Goal: Task Accomplishment & Management: Manage account settings

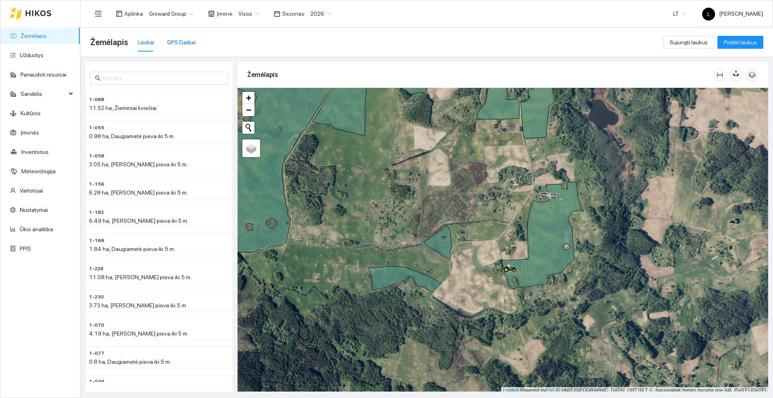
click at [181, 40] on div "GPS Darbai" at bounding box center [181, 42] width 29 height 9
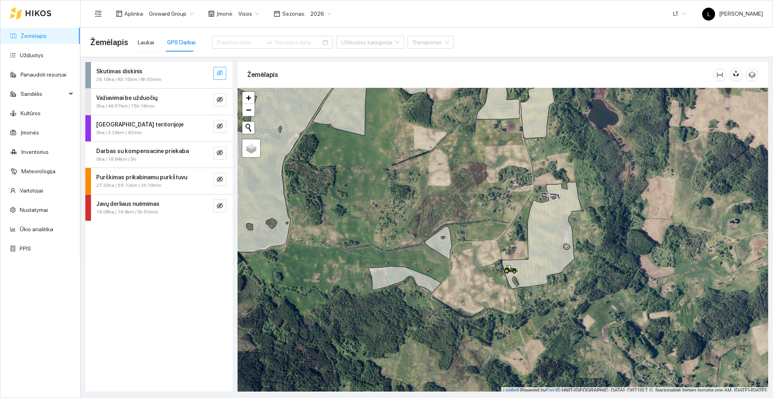
click at [217, 71] on icon "eye-invisible" at bounding box center [220, 73] width 6 height 6
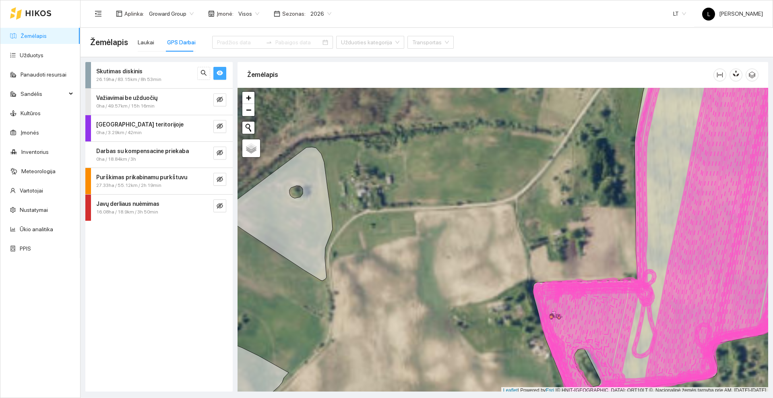
scroll to position [2, 0]
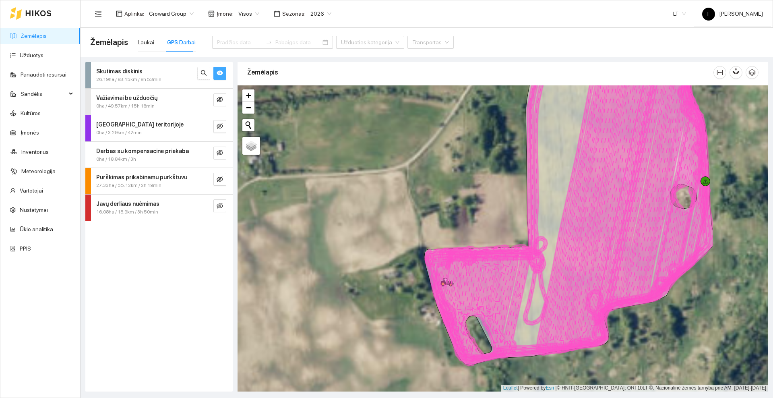
drag, startPoint x: 596, startPoint y: 247, endPoint x: 483, endPoint y: 211, distance: 118.4
click at [483, 212] on div at bounding box center [503, 238] width 531 height 306
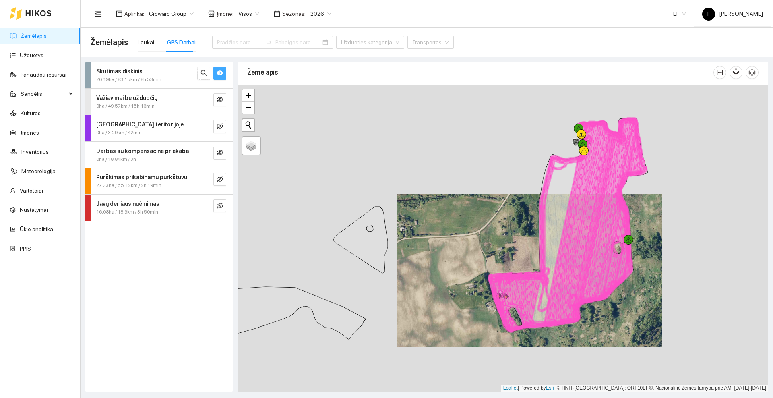
drag, startPoint x: 603, startPoint y: 159, endPoint x: 574, endPoint y: 229, distance: 75.6
click at [574, 229] on icon at bounding box center [581, 224] width 74 height 206
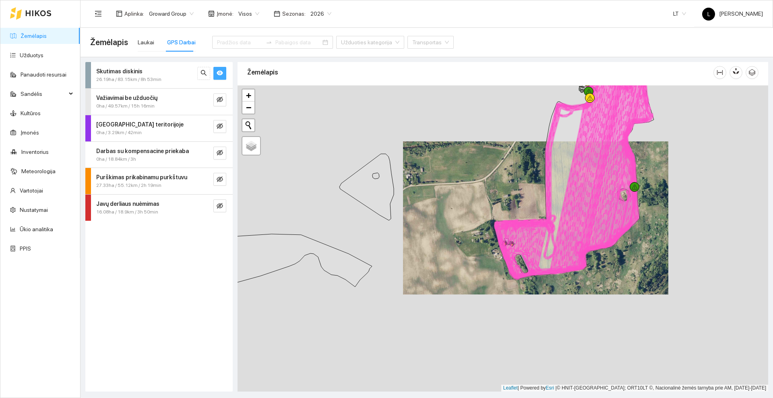
drag, startPoint x: 564, startPoint y: 254, endPoint x: 577, endPoint y: 186, distance: 68.9
click at [577, 186] on icon at bounding box center [587, 171] width 74 height 206
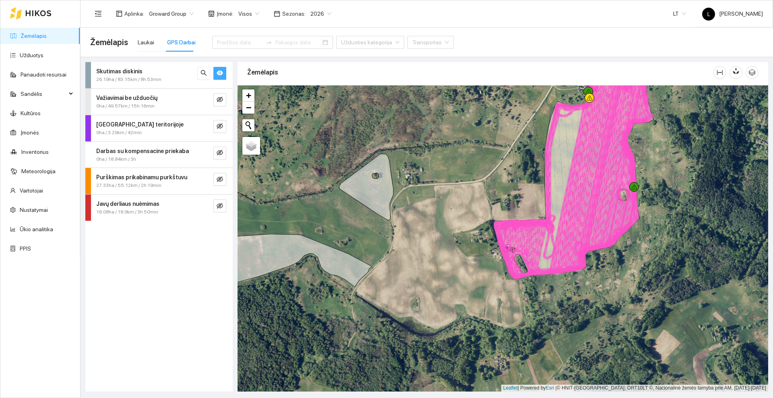
click at [224, 73] on button "button" at bounding box center [220, 73] width 13 height 13
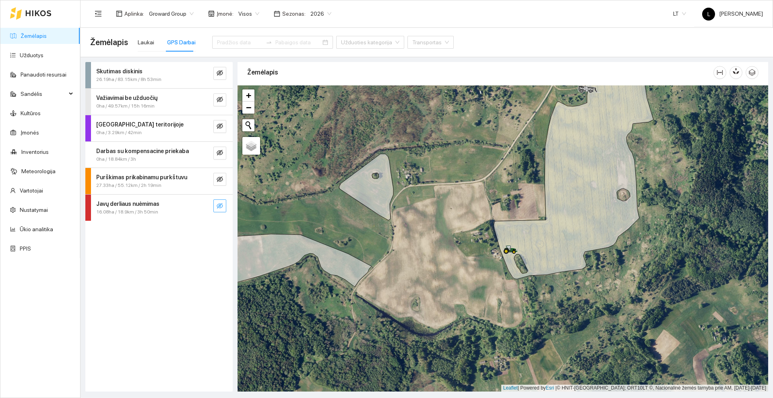
click at [219, 203] on icon "eye-invisible" at bounding box center [220, 206] width 6 height 6
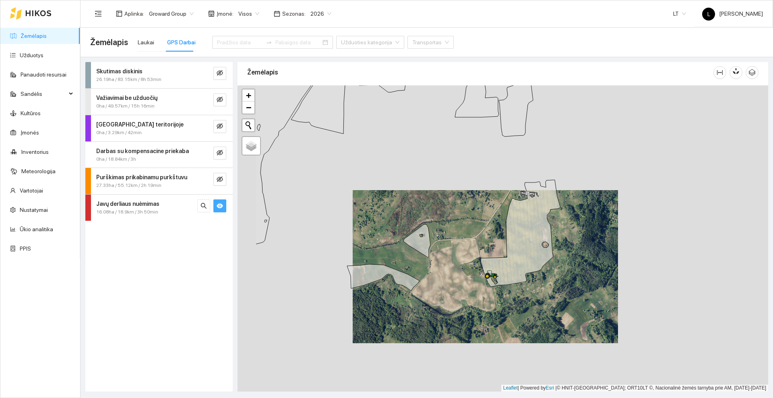
drag, startPoint x: 398, startPoint y: 262, endPoint x: 522, endPoint y: 326, distance: 139.3
click at [527, 339] on div at bounding box center [503, 238] width 531 height 306
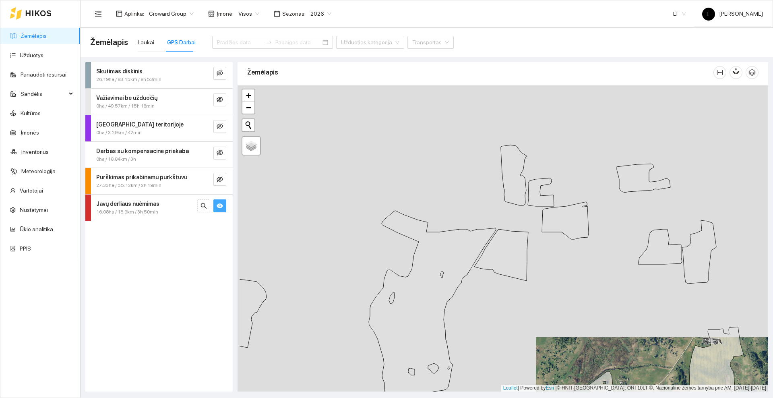
drag, startPoint x: 397, startPoint y: 166, endPoint x: 512, endPoint y: 291, distance: 169.9
click at [496, 324] on icon at bounding box center [432, 304] width 127 height 187
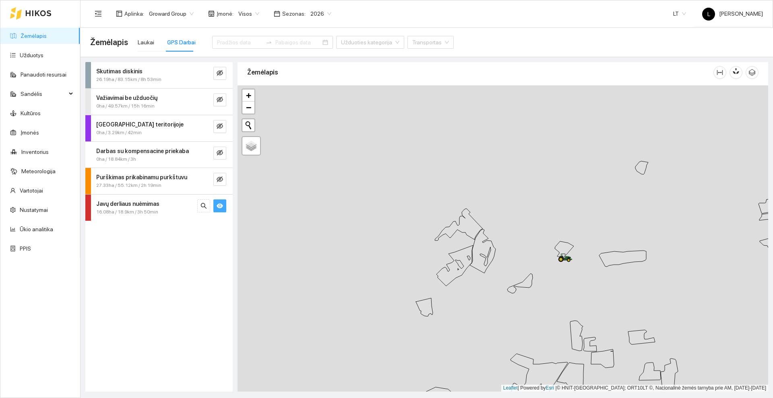
drag, startPoint x: 429, startPoint y: 192, endPoint x: 488, endPoint y: 305, distance: 127.9
click at [491, 312] on div at bounding box center [503, 238] width 531 height 306
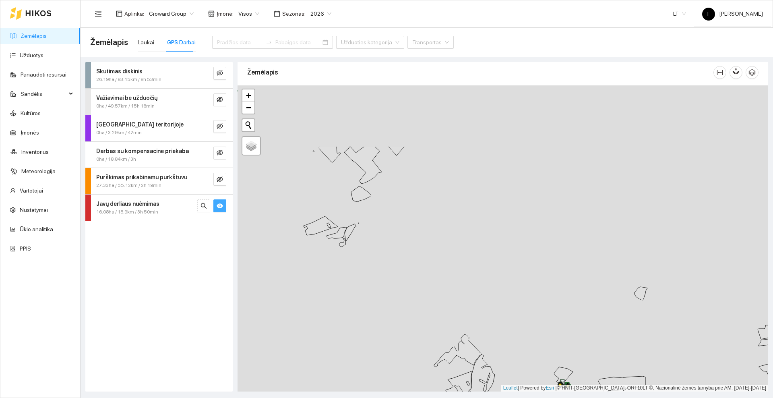
drag, startPoint x: 442, startPoint y: 199, endPoint x: 425, endPoint y: 292, distance: 93.7
click at [425, 292] on div at bounding box center [503, 238] width 531 height 306
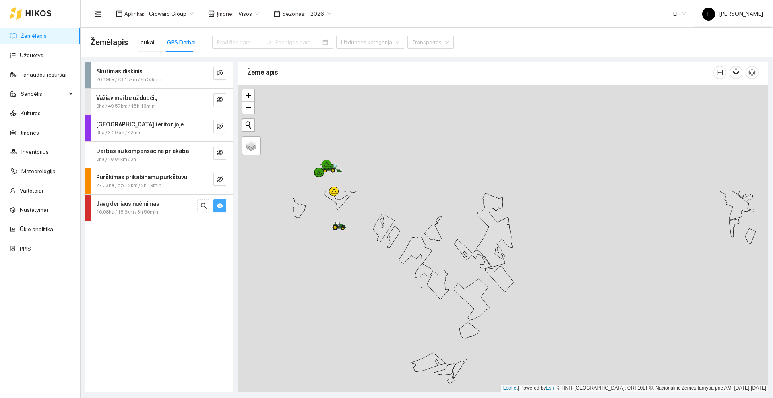
drag, startPoint x: 392, startPoint y: 215, endPoint x: 453, endPoint y: 318, distance: 120.5
click at [501, 351] on div at bounding box center [503, 238] width 531 height 306
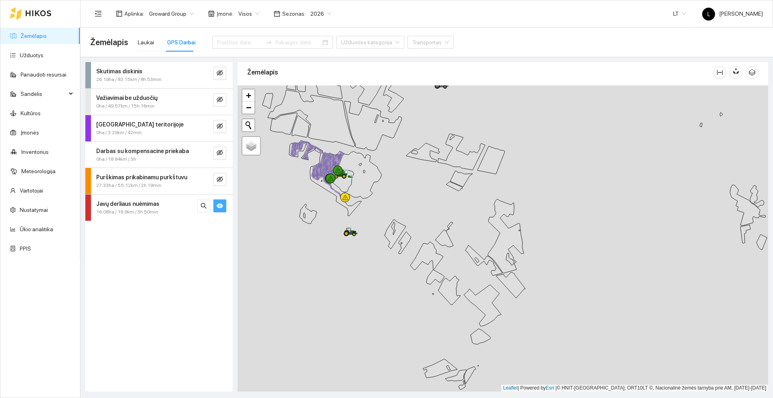
drag, startPoint x: 368, startPoint y: 283, endPoint x: 425, endPoint y: 255, distance: 63.6
click at [456, 319] on div at bounding box center [503, 238] width 531 height 306
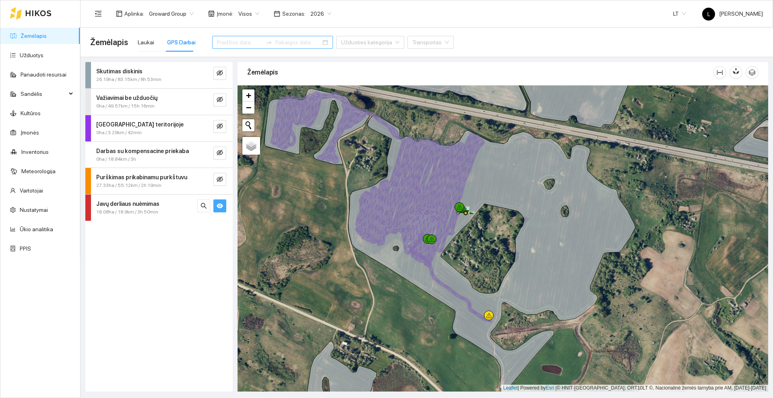
click at [245, 45] on input at bounding box center [240, 42] width 46 height 9
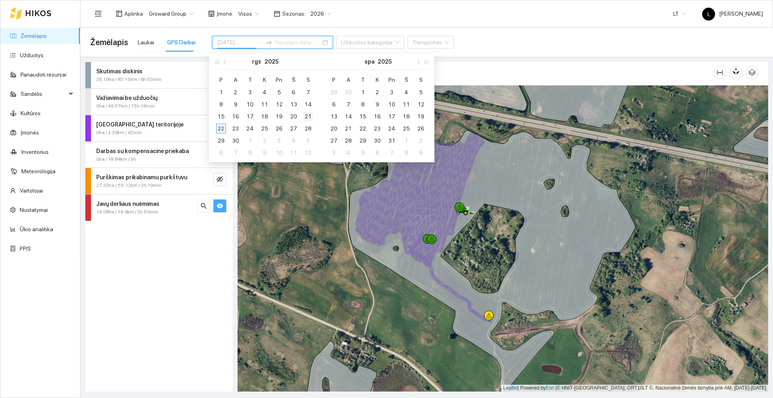
type input "[DATE]"
click at [311, 117] on div "21" at bounding box center [308, 117] width 10 height 10
type input "[DATE]"
click at [222, 126] on div "22" at bounding box center [221, 129] width 10 height 10
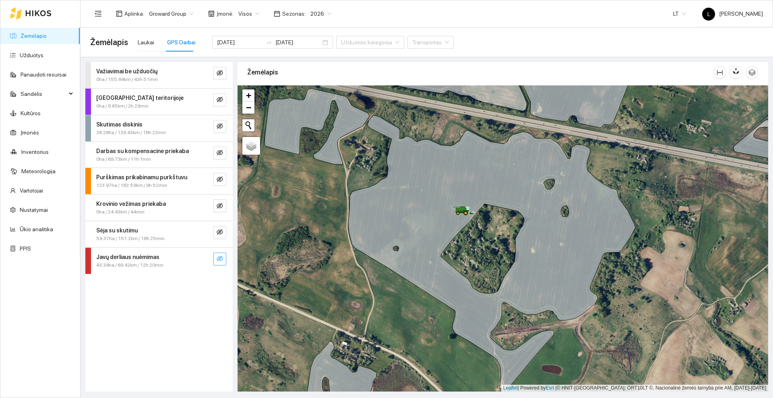
click at [224, 258] on button "button" at bounding box center [220, 259] width 13 height 13
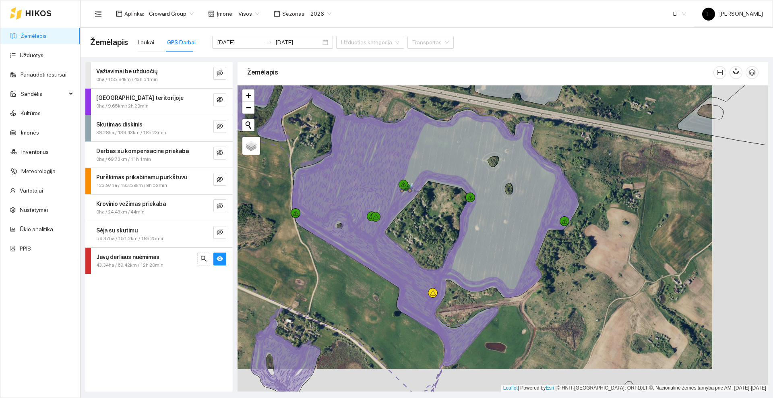
drag, startPoint x: 425, startPoint y: 315, endPoint x: 369, endPoint y: 292, distance: 60.4
click at [369, 292] on div at bounding box center [503, 238] width 531 height 306
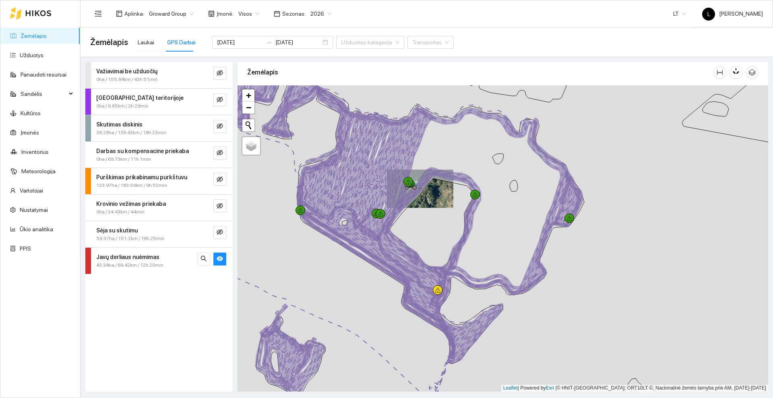
click at [40, 9] on div at bounding box center [30, 13] width 41 height 26
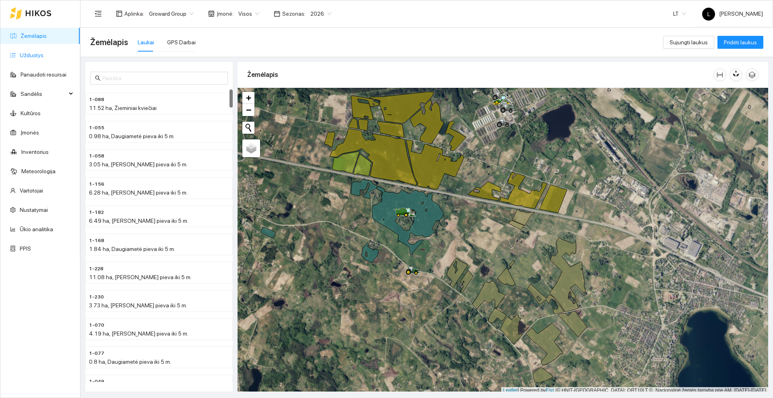
click at [27, 52] on link "Užduotys" at bounding box center [32, 55] width 24 height 6
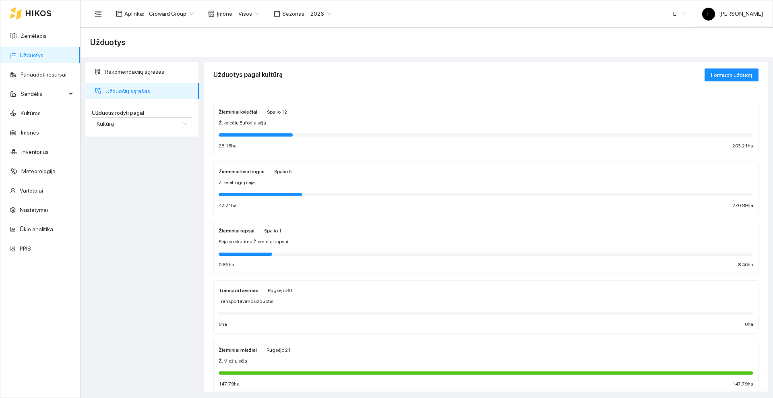
click at [289, 118] on div "Žieminiai kviečiai [DATE] Ž. kviečių Euforija sėja 28.18 ha 203.21 ha" at bounding box center [486, 128] width 535 height 43
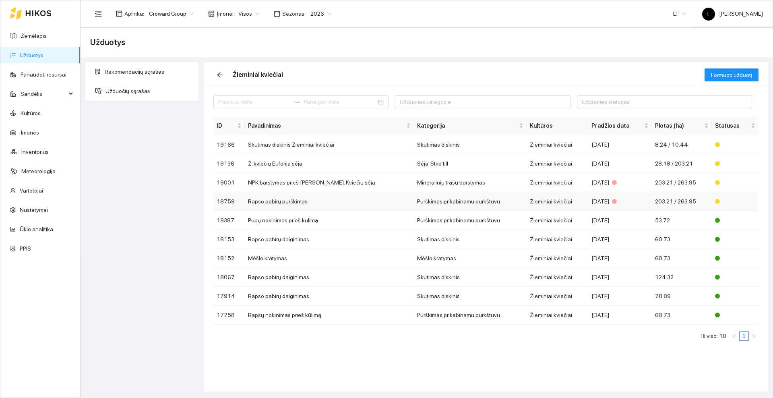
click at [340, 206] on td "Rapso pabirų purškimas" at bounding box center [329, 201] width 169 height 19
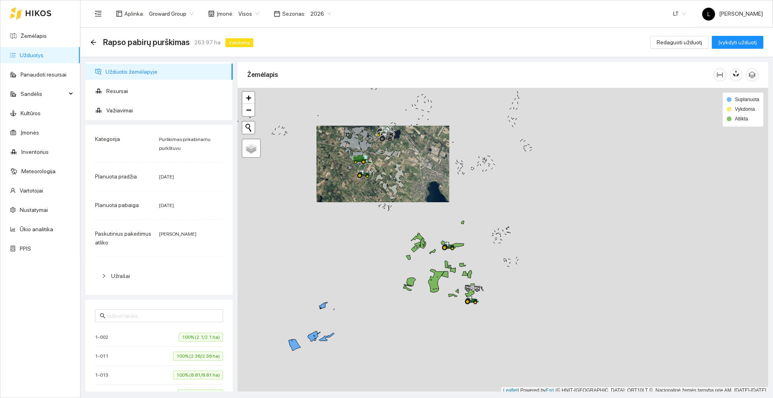
scroll to position [2, 0]
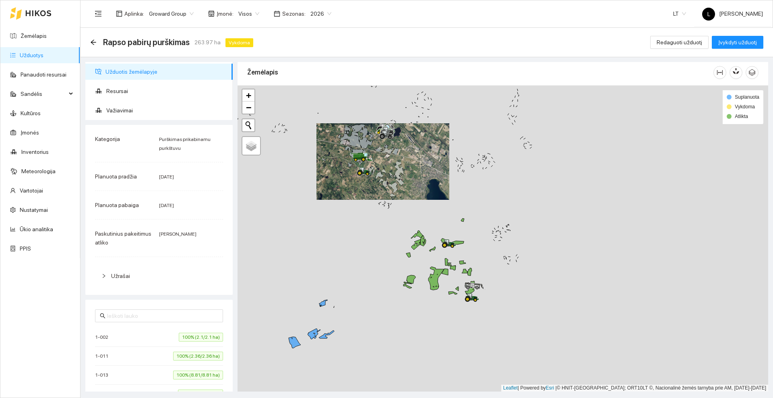
drag, startPoint x: 386, startPoint y: 236, endPoint x: 404, endPoint y: 183, distance: 56.1
click at [404, 183] on div at bounding box center [503, 238] width 531 height 306
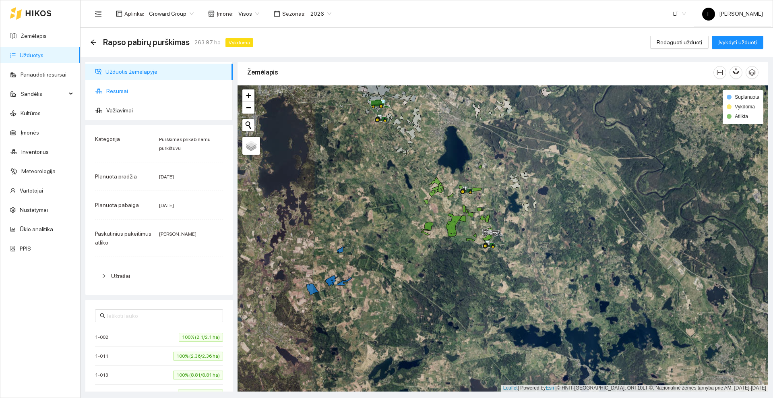
click at [133, 92] on span "Resursai" at bounding box center [166, 91] width 120 height 16
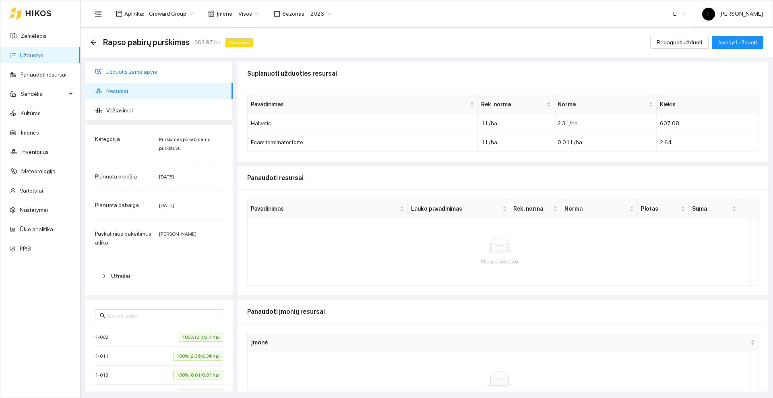
click at [114, 69] on span "Užduotis žemėlapyje" at bounding box center [166, 72] width 121 height 16
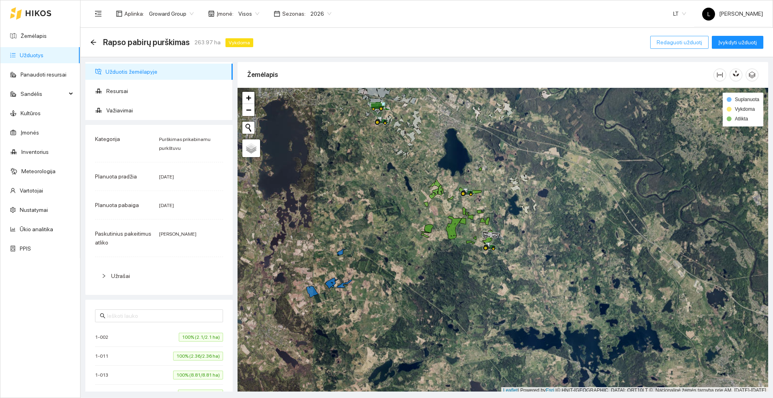
click at [674, 40] on span "Redaguoti užduotį" at bounding box center [680, 42] width 46 height 9
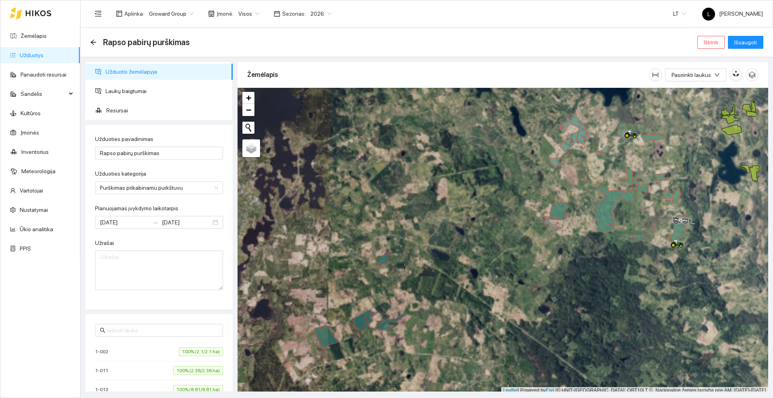
scroll to position [2, 0]
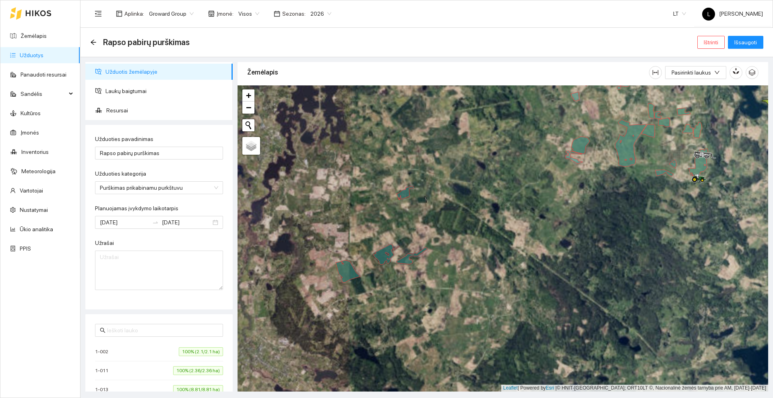
drag, startPoint x: 327, startPoint y: 191, endPoint x: 356, endPoint y: 197, distance: 30.1
click at [327, 190] on div at bounding box center [503, 238] width 531 height 306
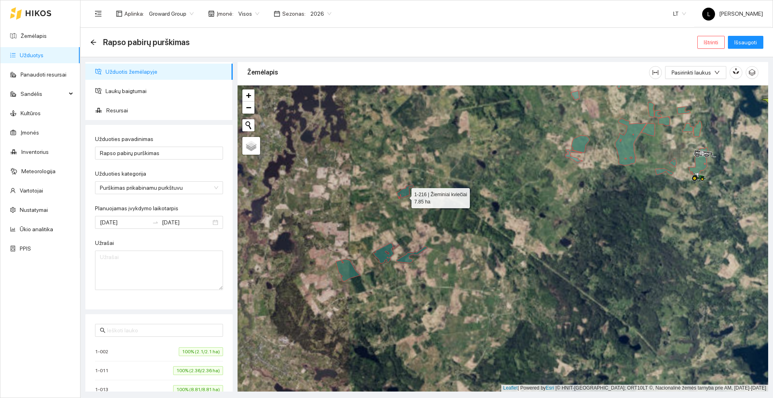
click at [404, 196] on icon at bounding box center [405, 192] width 17 height 14
click at [407, 260] on icon at bounding box center [411, 254] width 31 height 17
click at [380, 256] on icon at bounding box center [386, 253] width 26 height 21
click at [344, 269] on icon at bounding box center [348, 270] width 25 height 22
click at [748, 39] on span "Išsaugoti" at bounding box center [746, 42] width 23 height 9
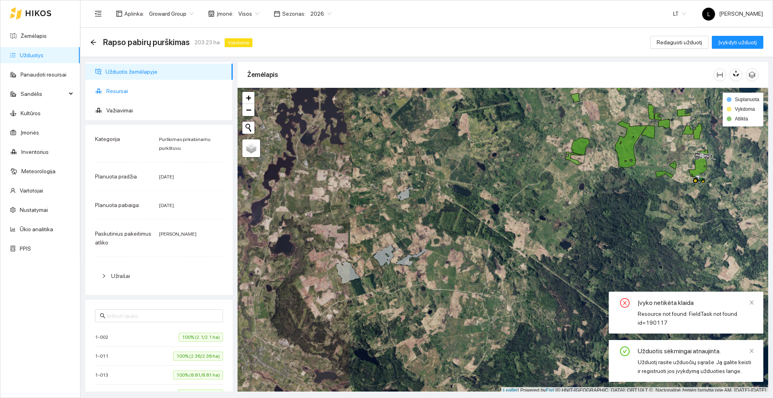
click at [116, 86] on span "Resursai" at bounding box center [166, 91] width 120 height 16
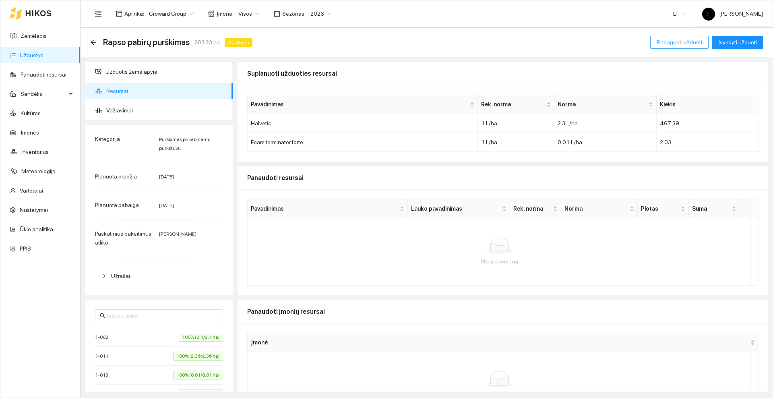
click at [667, 38] on span "Redaguoti užduotį" at bounding box center [680, 42] width 46 height 9
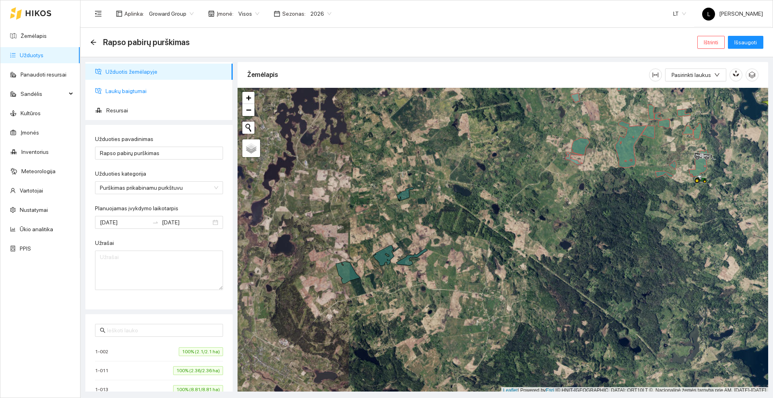
click at [120, 89] on span "Laukų baigtumai" at bounding box center [166, 91] width 121 height 16
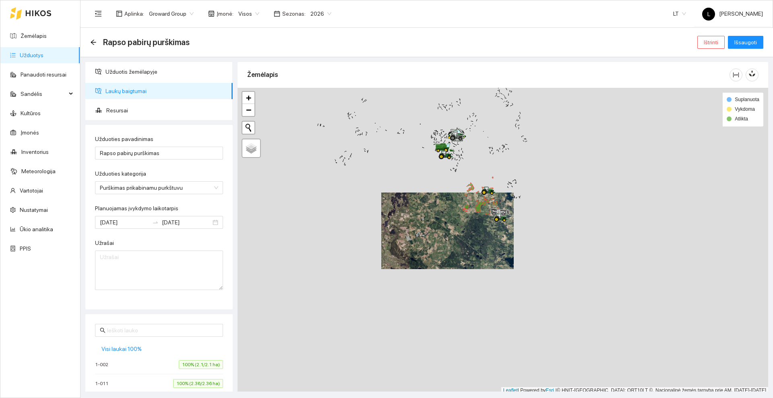
scroll to position [2, 0]
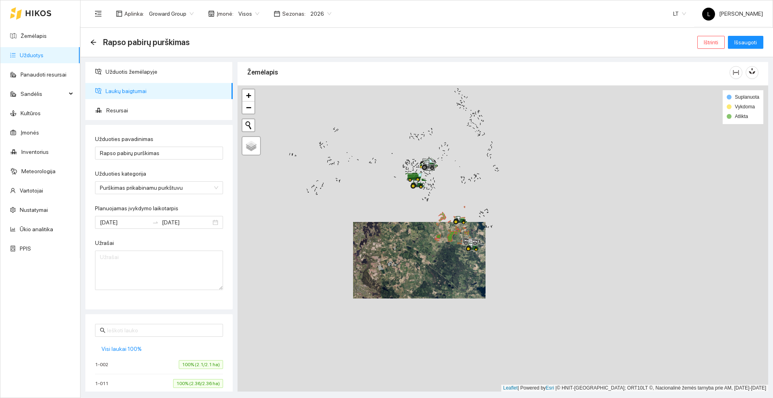
drag, startPoint x: 429, startPoint y: 199, endPoint x: 425, endPoint y: 223, distance: 25.0
click at [400, 230] on div at bounding box center [503, 238] width 531 height 306
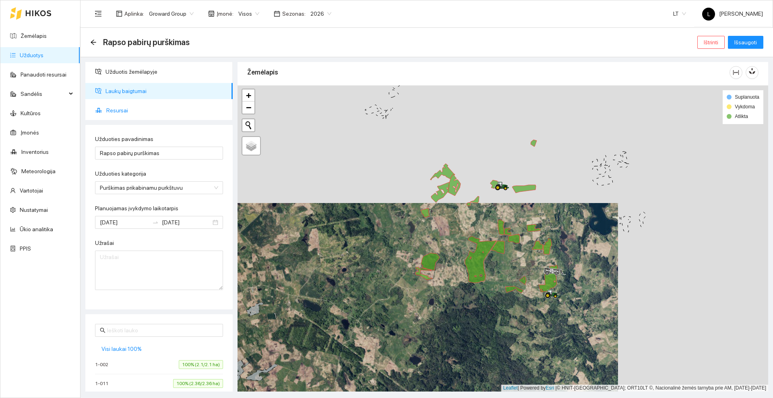
click at [131, 112] on span "Resursai" at bounding box center [166, 110] width 120 height 16
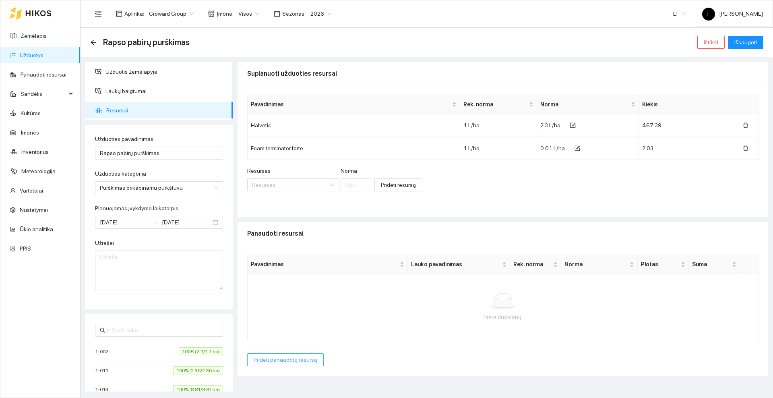
click at [279, 357] on span "Pridėti panaudotą resursą" at bounding box center [286, 359] width 64 height 9
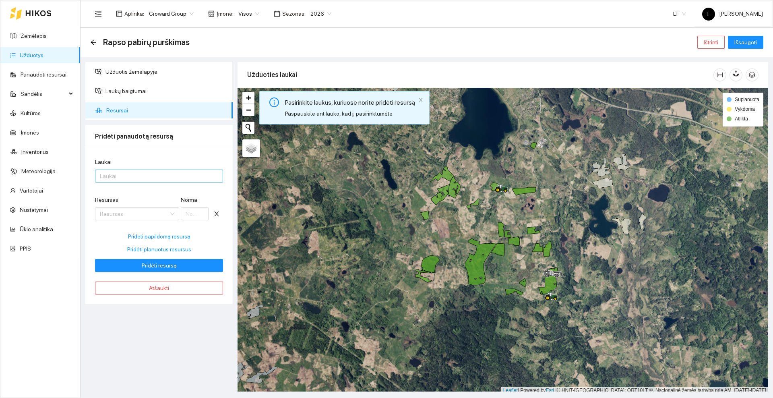
click at [137, 173] on div at bounding box center [155, 176] width 116 height 10
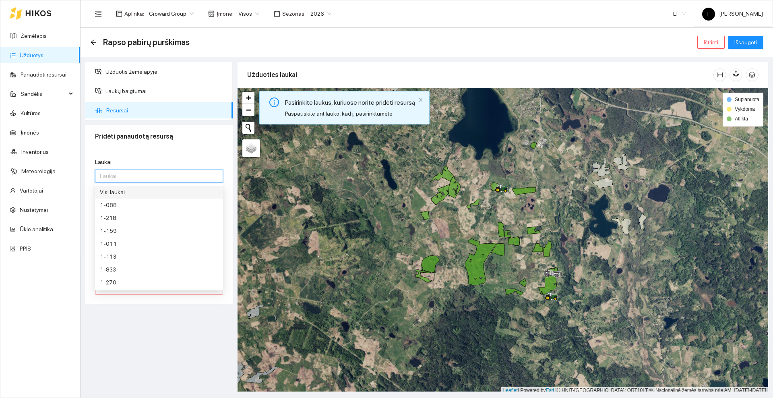
click at [120, 193] on div "Visi laukai" at bounding box center [159, 192] width 118 height 9
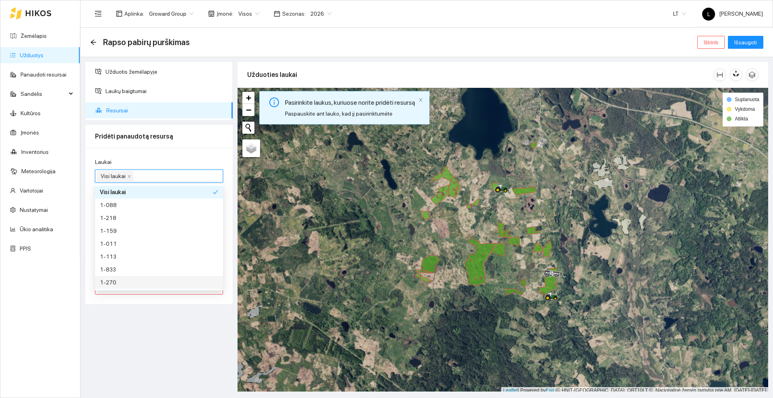
click at [154, 325] on div "Užduotis žemėlapyje Laukų baigtumai Resursai Pridėti panaudotą resursą Laukai V…" at bounding box center [159, 227] width 152 height 330
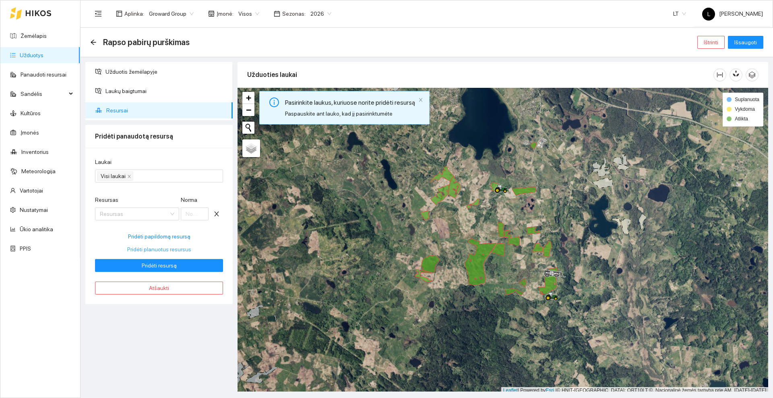
click at [153, 247] on span "Pridėti planuotus resursus" at bounding box center [159, 249] width 64 height 9
type input "2.3"
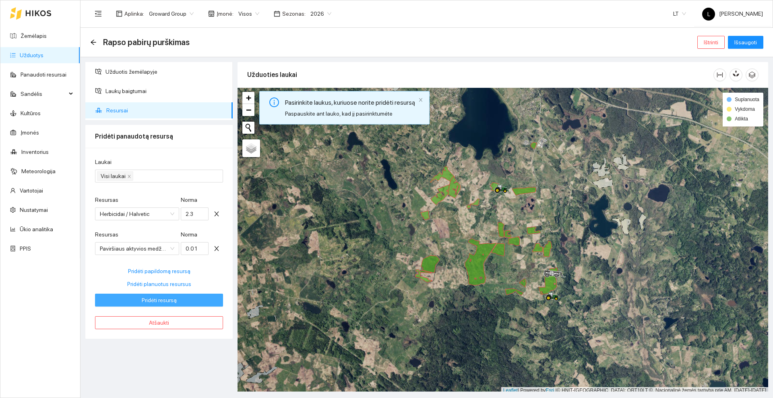
click at [161, 298] on span "Pridėti resursą" at bounding box center [159, 300] width 35 height 9
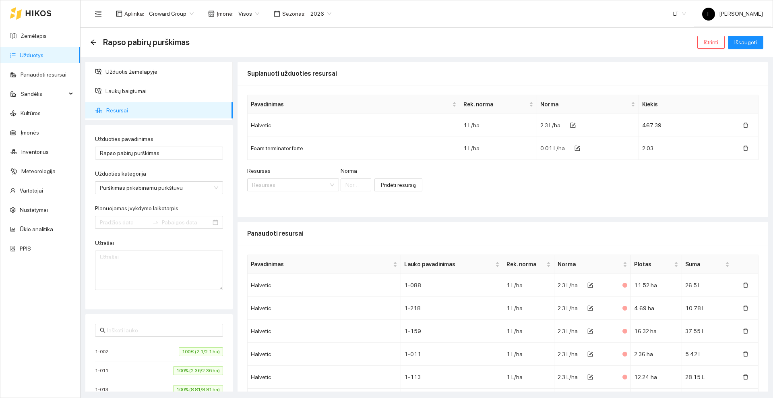
type input "[DATE]"
click at [753, 39] on span "Išsaugoti" at bounding box center [746, 42] width 23 height 9
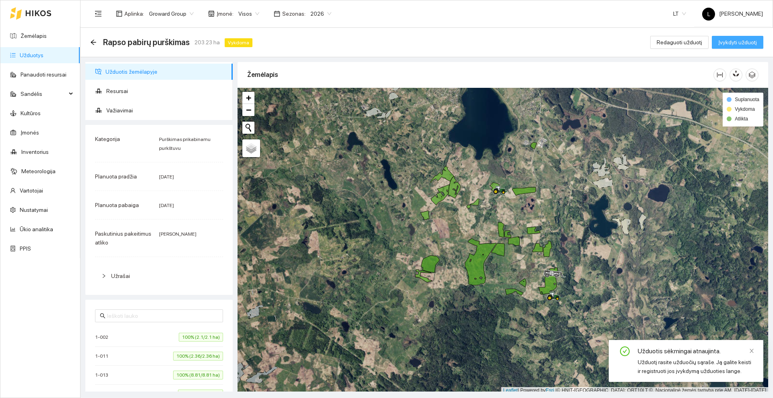
click at [738, 38] on span "Įvykdyti užduotį" at bounding box center [738, 42] width 39 height 9
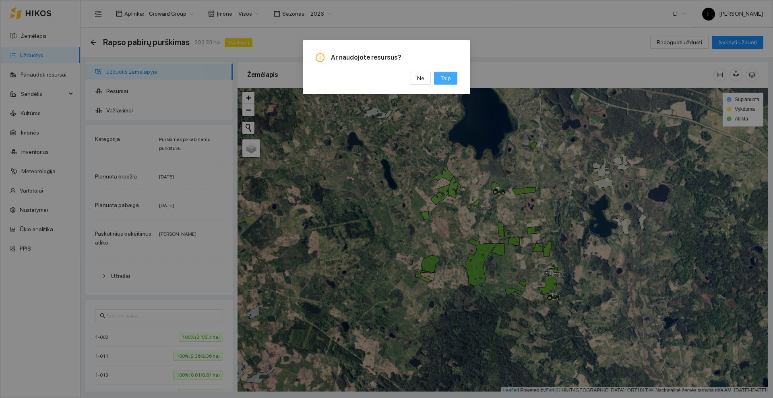
click at [443, 78] on span "Taip" at bounding box center [446, 78] width 10 height 9
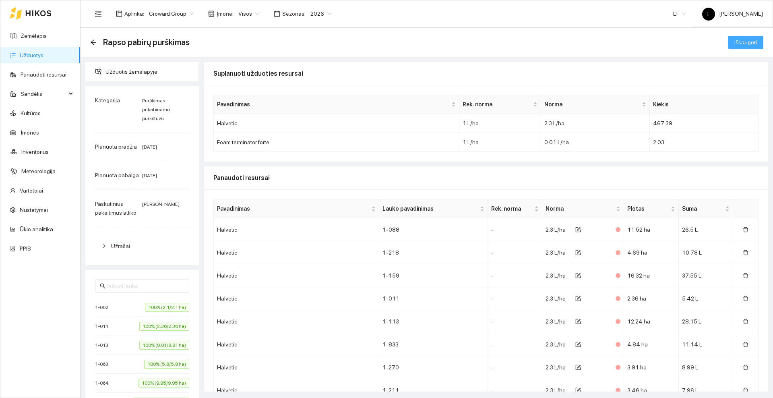
click at [746, 39] on span "Išsaugoti" at bounding box center [746, 42] width 23 height 9
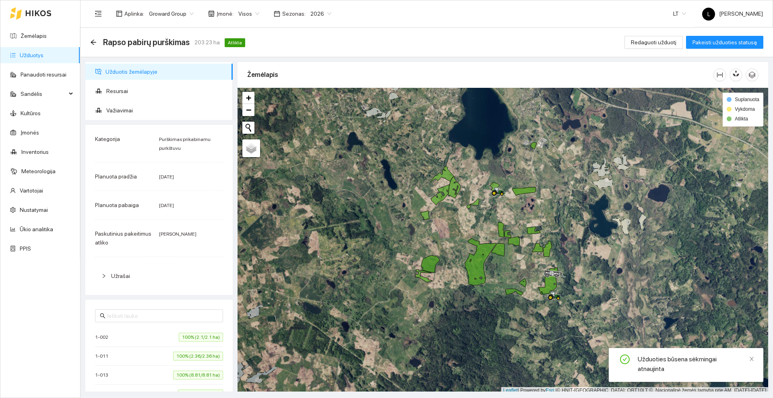
click at [90, 42] on div "Rapso pabirų purškimas 203.23 ha Atlikta Redaguoti užduotį Pakeisti užduoties s…" at bounding box center [427, 42] width 693 height 29
click at [97, 40] on div "Rapso pabirų purškimas 203.23 ha Atlikta" at bounding box center [169, 42] width 158 height 13
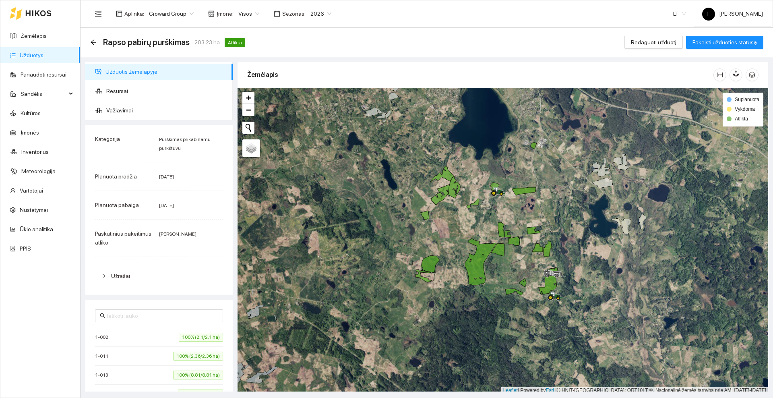
click at [97, 41] on div "Rapso pabirų purškimas 203.23 ha Atlikta" at bounding box center [169, 42] width 158 height 13
click at [95, 42] on icon "arrow-left" at bounding box center [93, 41] width 5 height 5
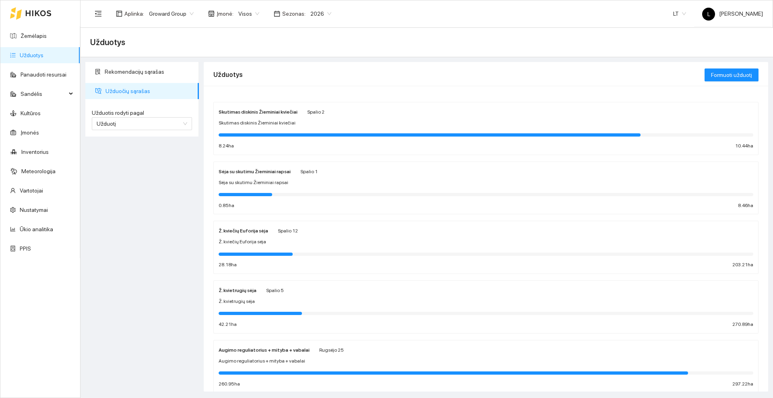
click at [28, 11] on icon at bounding box center [38, 13] width 26 height 6
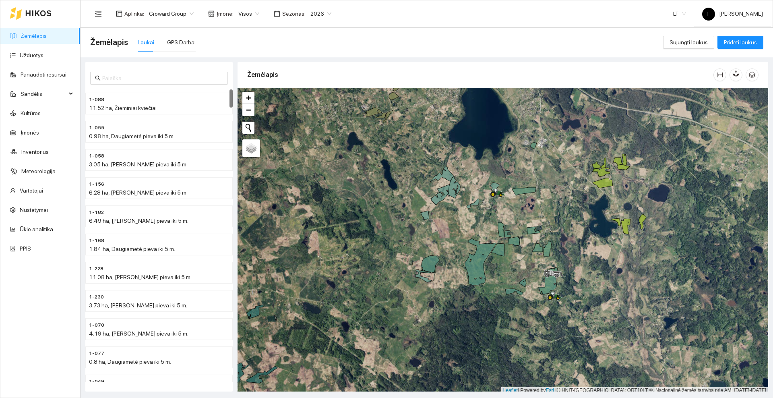
scroll to position [2, 0]
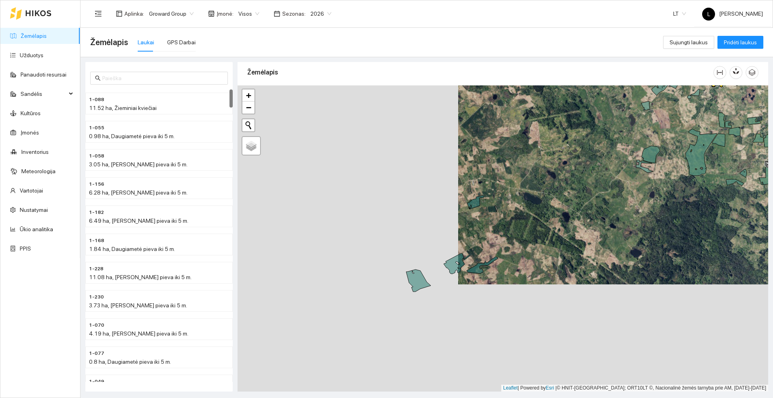
drag, startPoint x: 373, startPoint y: 268, endPoint x: 594, endPoint y: 161, distance: 245.4
click at [594, 161] on div at bounding box center [503, 238] width 531 height 306
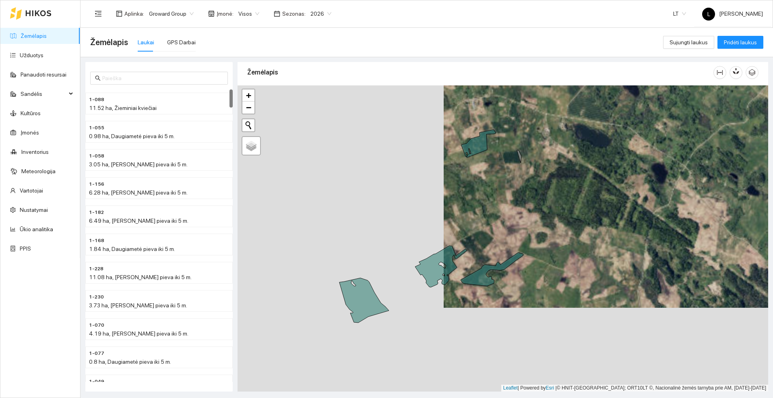
drag, startPoint x: 458, startPoint y: 252, endPoint x: 420, endPoint y: 204, distance: 61.1
click at [441, 182] on div at bounding box center [503, 238] width 531 height 306
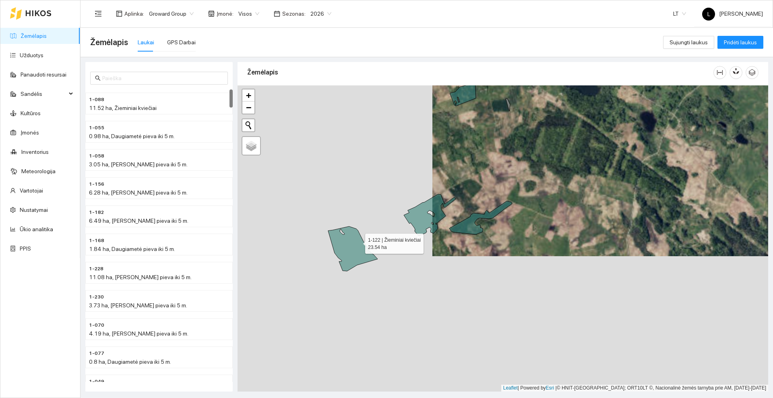
click at [358, 242] on icon at bounding box center [353, 248] width 50 height 45
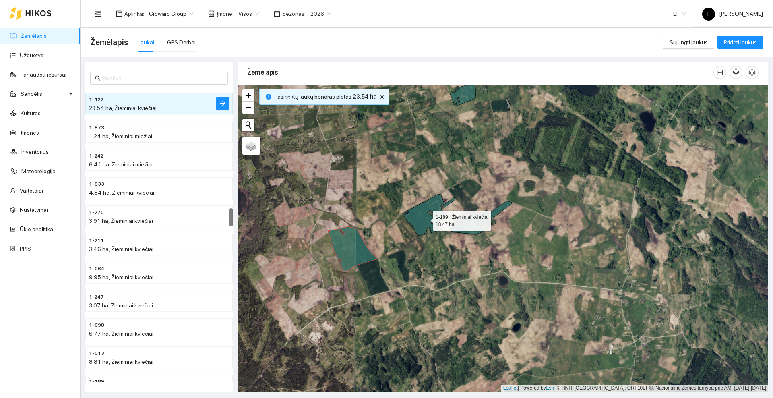
click at [426, 219] on icon at bounding box center [430, 214] width 52 height 41
click at [468, 225] on icon at bounding box center [481, 217] width 63 height 33
click at [470, 223] on div at bounding box center [503, 238] width 531 height 306
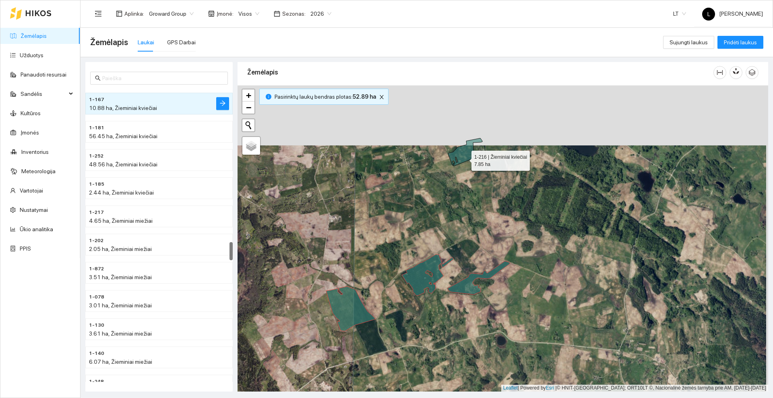
click at [465, 157] on icon at bounding box center [465, 152] width 34 height 28
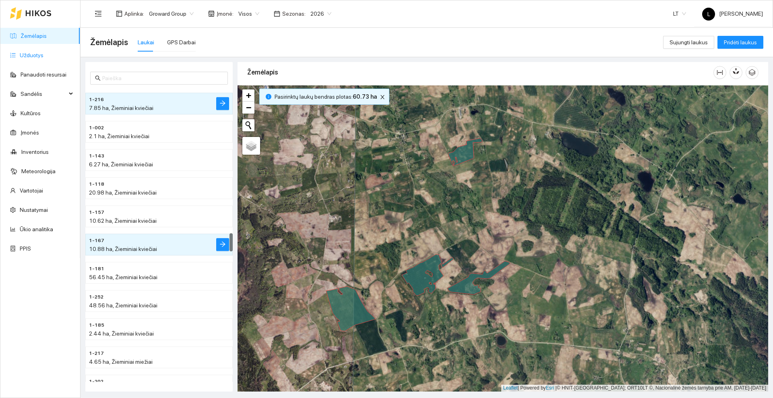
click at [29, 52] on link "Užduotys" at bounding box center [32, 55] width 24 height 6
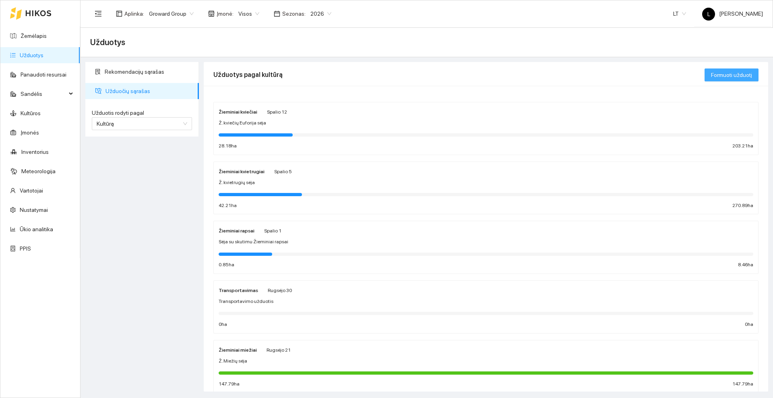
click at [735, 72] on span "Formuoti užduotį" at bounding box center [731, 74] width 41 height 9
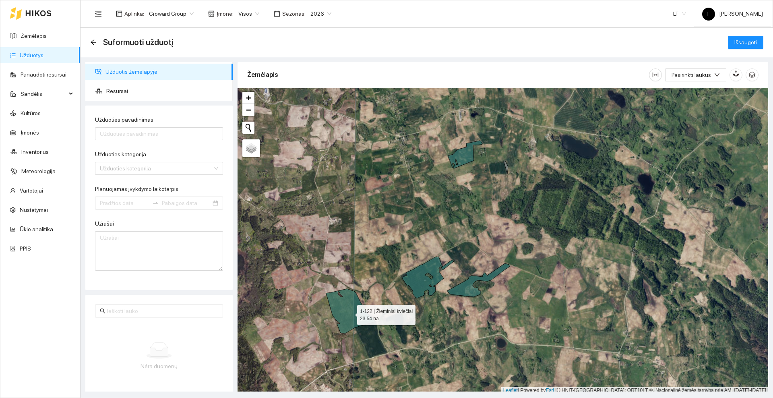
click at [350, 313] on icon at bounding box center [351, 311] width 50 height 45
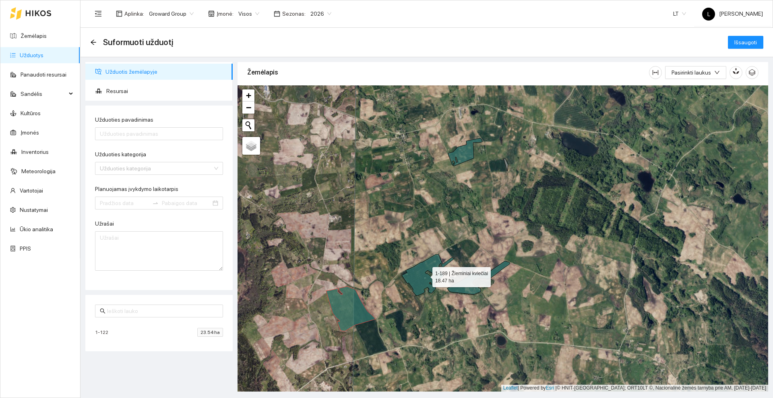
click at [424, 279] on icon at bounding box center [428, 274] width 52 height 41
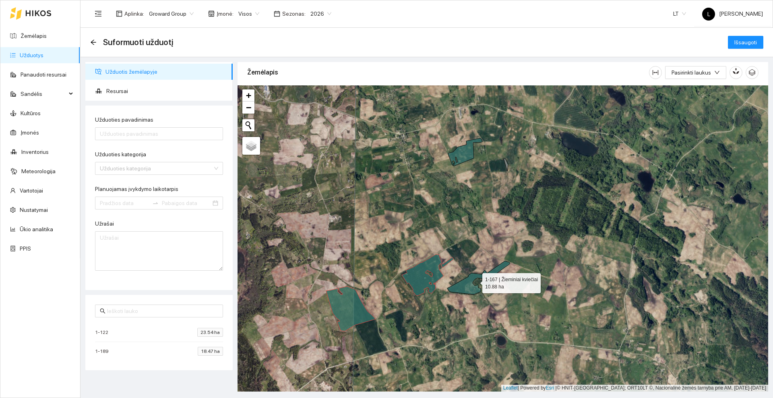
click at [463, 287] on icon at bounding box center [479, 277] width 63 height 33
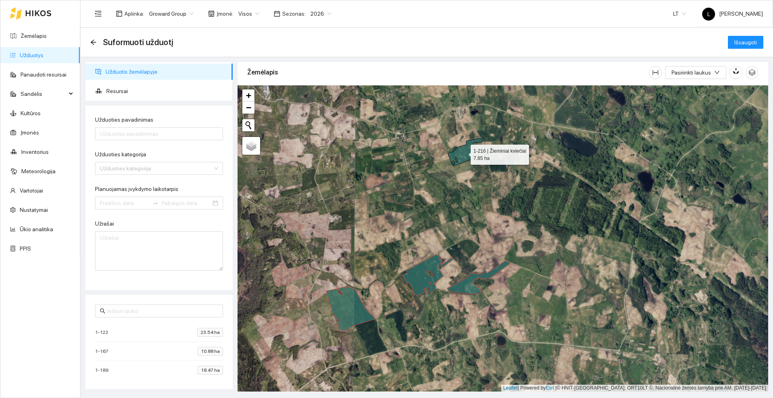
click at [464, 152] on icon at bounding box center [465, 152] width 34 height 28
click at [156, 132] on input "Užduoties pavadinimas" at bounding box center [159, 133] width 128 height 13
type input "Rapso pabirų purškimas"
click at [147, 170] on input "Užduoties kategorija" at bounding box center [156, 168] width 113 height 12
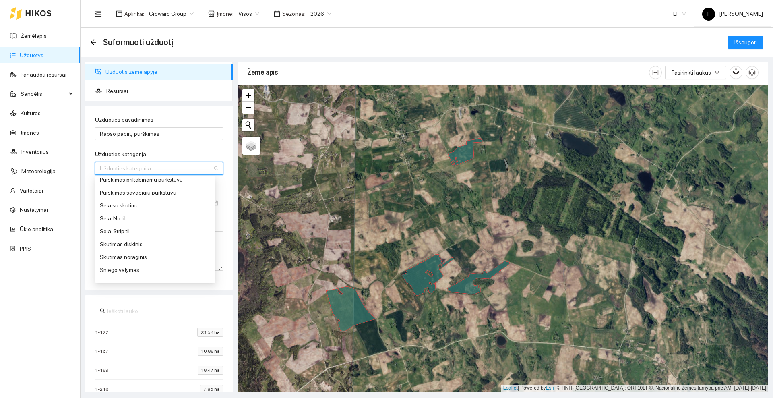
scroll to position [277, 0]
click at [133, 230] on div "Purškimas prikabinamu purkštuvu" at bounding box center [155, 230] width 111 height 9
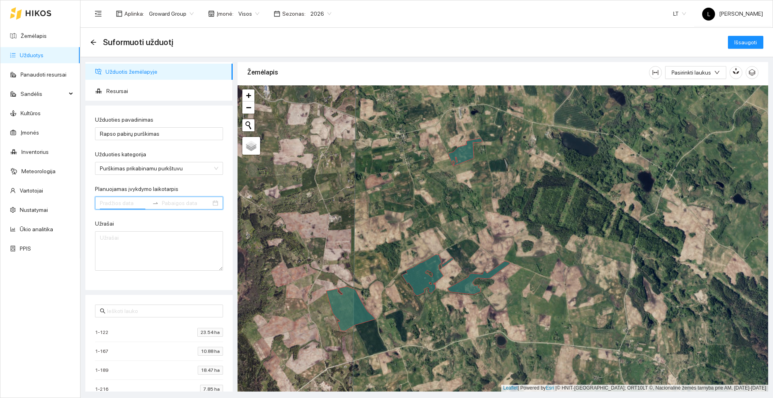
click at [132, 203] on input "Planuojamas įvykdymo laikotarpis" at bounding box center [124, 203] width 49 height 9
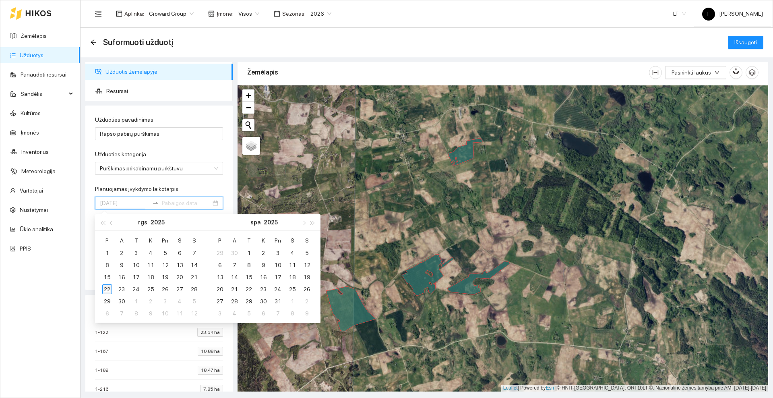
type input "[DATE]"
click at [108, 291] on div "22" at bounding box center [107, 289] width 10 height 10
type input "[DATE]"
click at [120, 290] on div "23" at bounding box center [122, 289] width 10 height 10
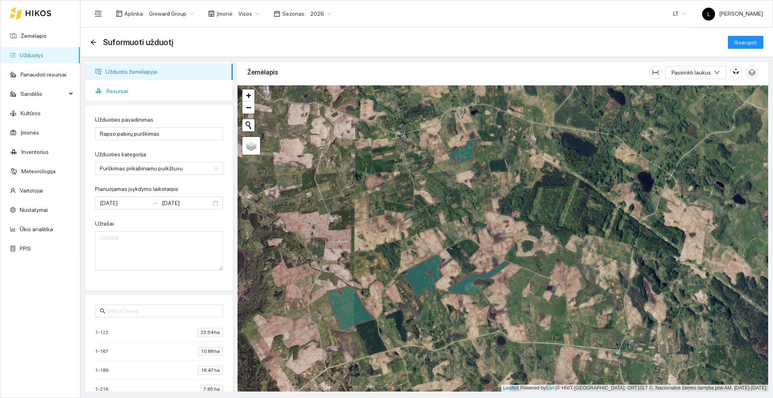
click at [122, 89] on span "Resursai" at bounding box center [166, 91] width 120 height 16
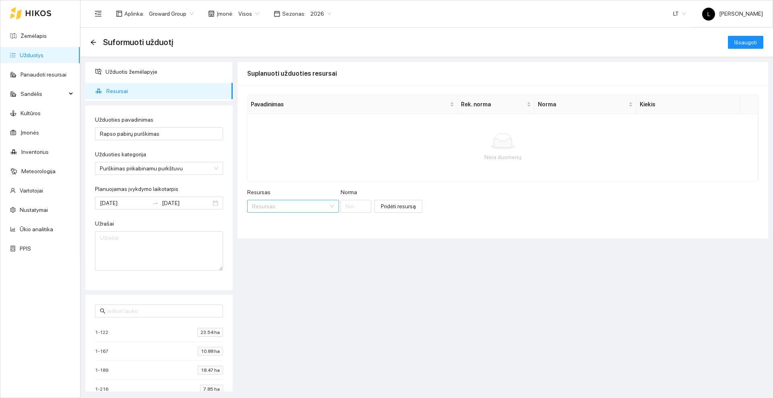
click at [285, 204] on input "Resursas" at bounding box center [290, 206] width 77 height 12
type input "Halvetic"
click at [284, 224] on span "Halvetic" at bounding box center [289, 222] width 20 height 6
type input "1"
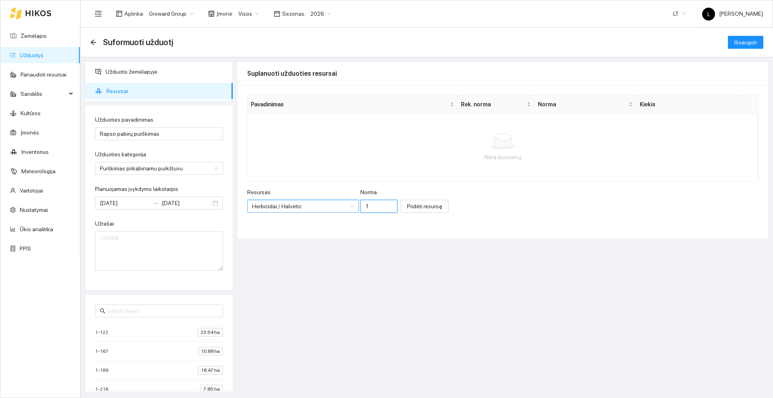
click at [367, 209] on input "1" at bounding box center [379, 206] width 37 height 13
type input "3.0"
click at [407, 205] on span "Pridėti resursą" at bounding box center [424, 206] width 35 height 9
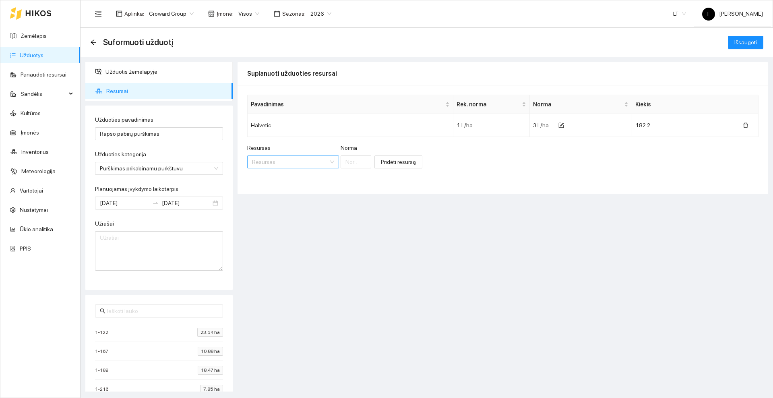
click at [292, 163] on input "Resursas" at bounding box center [290, 162] width 77 height 12
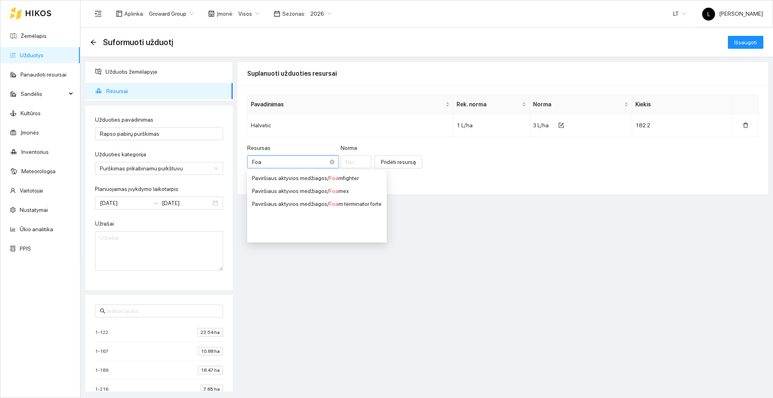
type input "Foam"
click at [352, 208] on div "Paviršiaus aktyvios medžiagos / Foam terminator forte" at bounding box center [316, 203] width 129 height 9
type input "1"
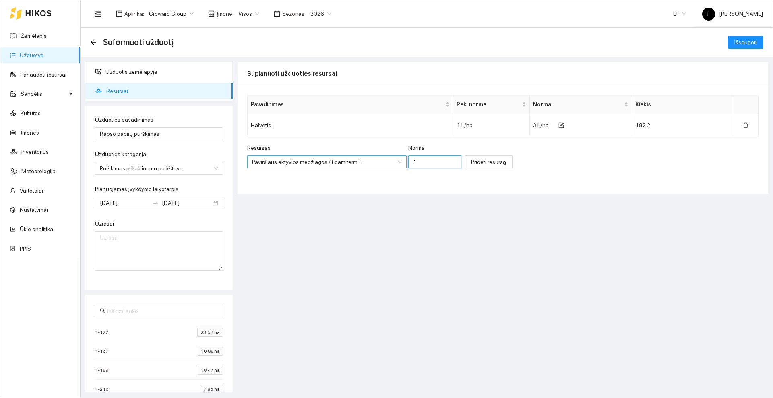
click at [424, 162] on input "1" at bounding box center [434, 161] width 53 height 13
type input "0.01"
click at [471, 164] on span "Pridėti resursą" at bounding box center [488, 162] width 35 height 9
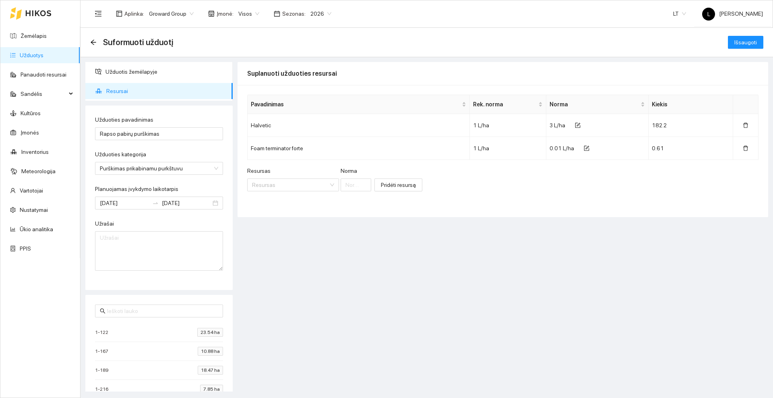
click at [455, 203] on div "Pavadinimas Rek. [PERSON_NAME] Halvetic 1 L/ha 3 L/ha 182.2 Foam terminator for…" at bounding box center [503, 151] width 531 height 132
click at [746, 44] on span "Išsaugoti" at bounding box center [746, 42] width 23 height 9
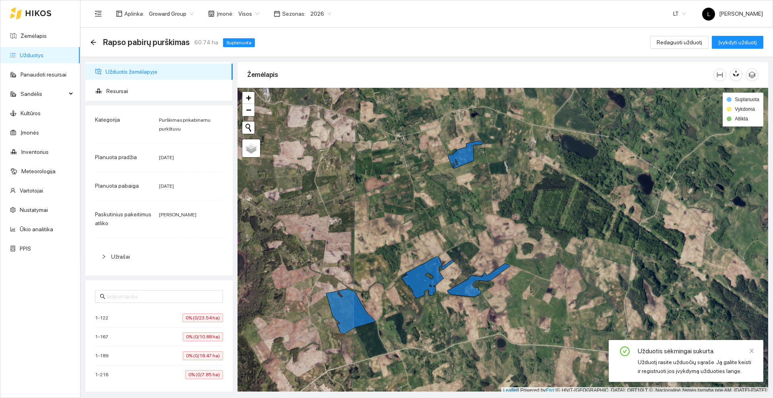
click at [93, 38] on div "Rapso pabirų purškimas 60.74 ha Suplanuota" at bounding box center [174, 42] width 168 height 13
click at [94, 44] on icon "arrow-left" at bounding box center [93, 41] width 5 height 5
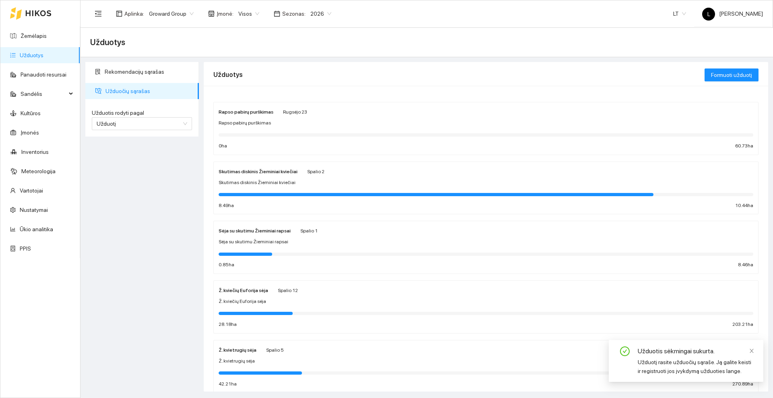
click at [33, 15] on icon at bounding box center [38, 13] width 25 height 6
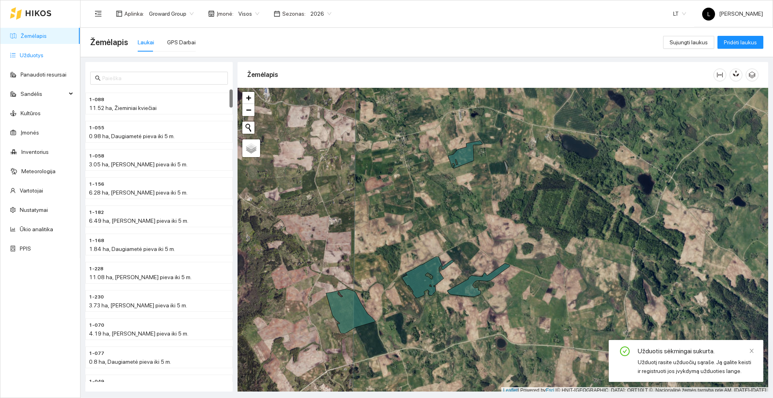
click at [38, 56] on link "Užduotys" at bounding box center [32, 55] width 24 height 6
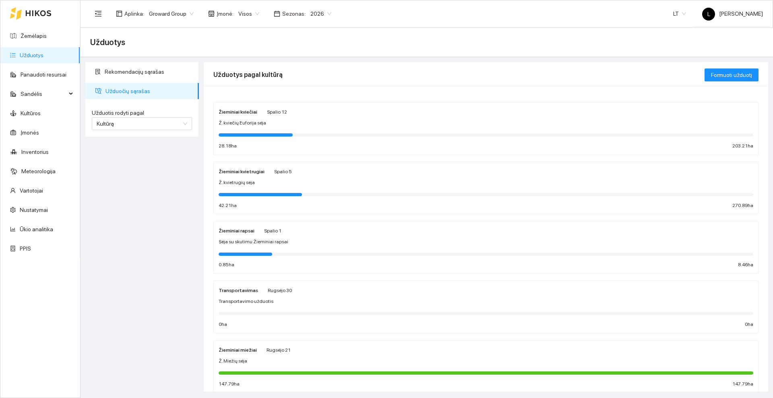
click at [297, 243] on div "Sėja su skutimu Žieminiai rapsai" at bounding box center [486, 242] width 535 height 8
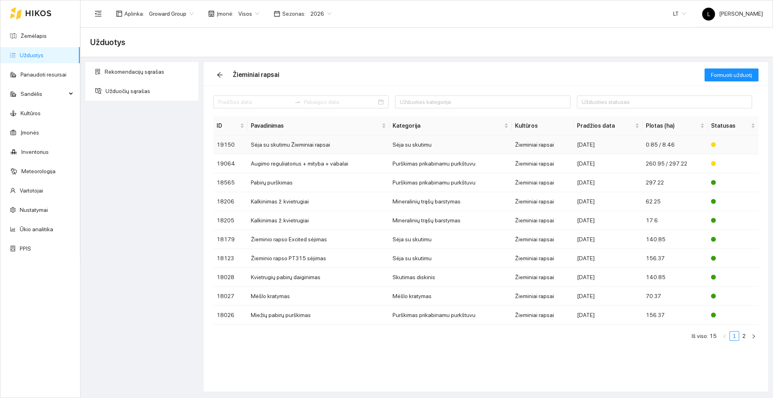
click at [344, 147] on td "Sėja su skutimu Žieminiai rapsai" at bounding box center [319, 144] width 142 height 19
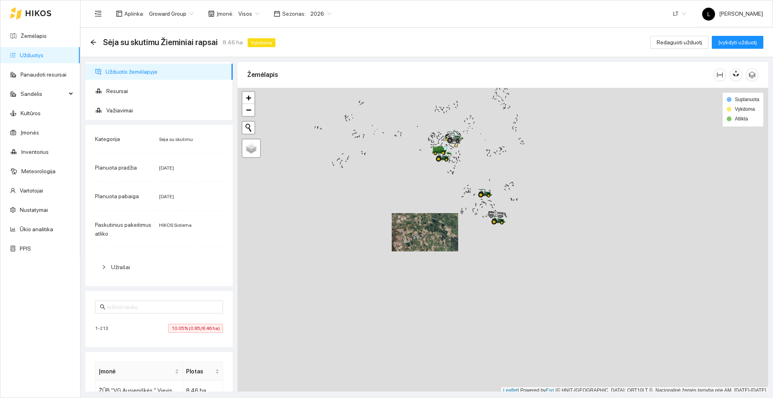
scroll to position [2, 0]
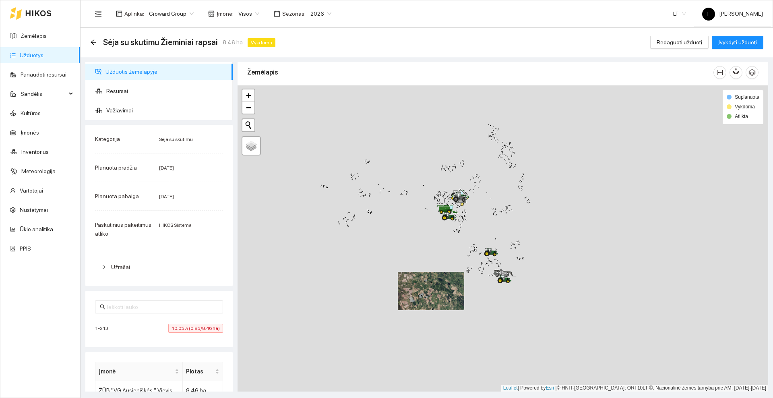
drag, startPoint x: 394, startPoint y: 162, endPoint x: 400, endPoint y: 224, distance: 61.9
click at [400, 224] on div at bounding box center [503, 238] width 531 height 306
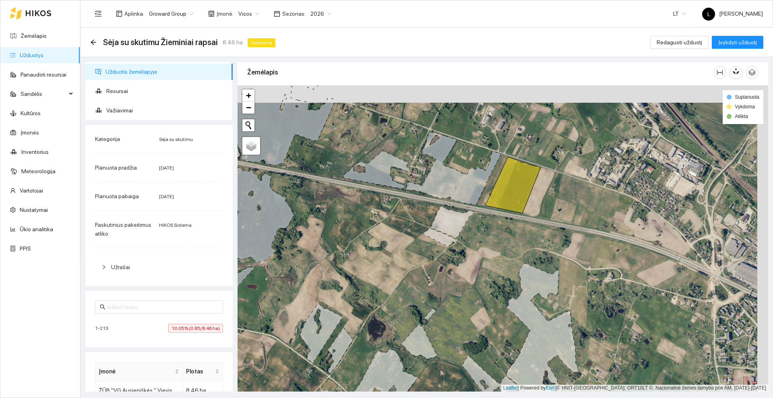
drag, startPoint x: 596, startPoint y: 152, endPoint x: 567, endPoint y: 183, distance: 42.2
click at [567, 183] on div at bounding box center [503, 238] width 531 height 306
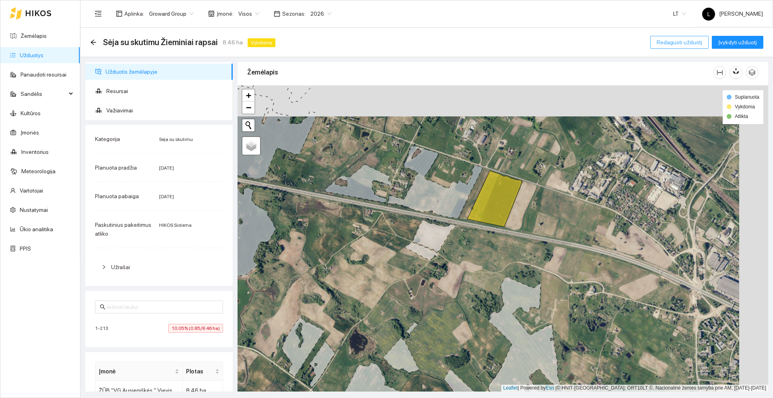
click at [663, 41] on span "Redaguoti užduotį" at bounding box center [680, 42] width 46 height 9
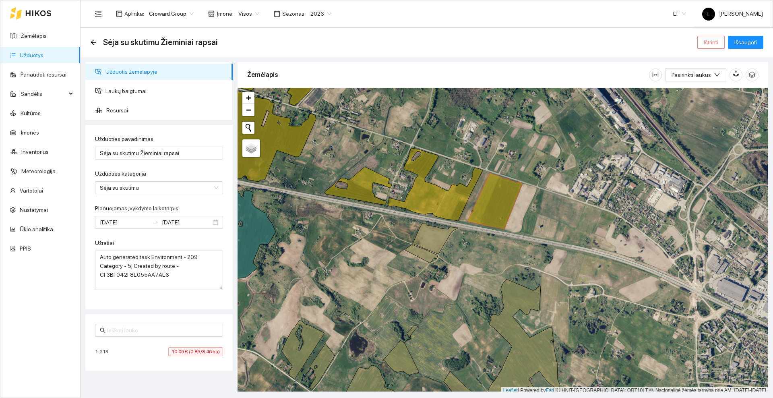
click at [705, 43] on span "Ištrinti" at bounding box center [711, 42] width 15 height 9
click at [712, 82] on span "Taip" at bounding box center [714, 81] width 10 height 9
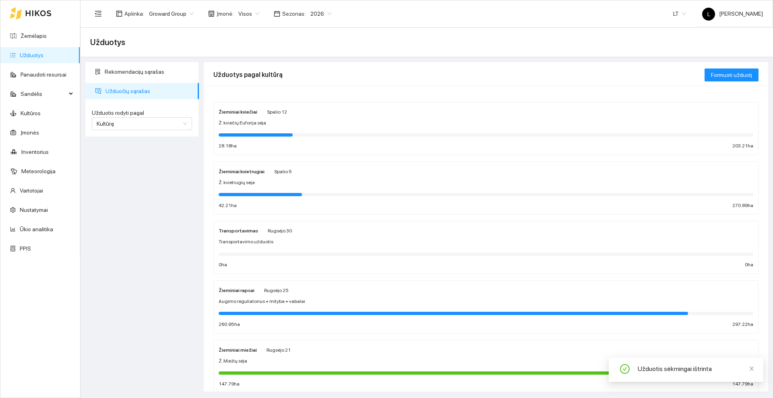
click at [318, 296] on div "Žieminiai rapsai [PERSON_NAME][DATE] Augimo reguliatorius + mityba + vabalai 26…" at bounding box center [486, 307] width 535 height 43
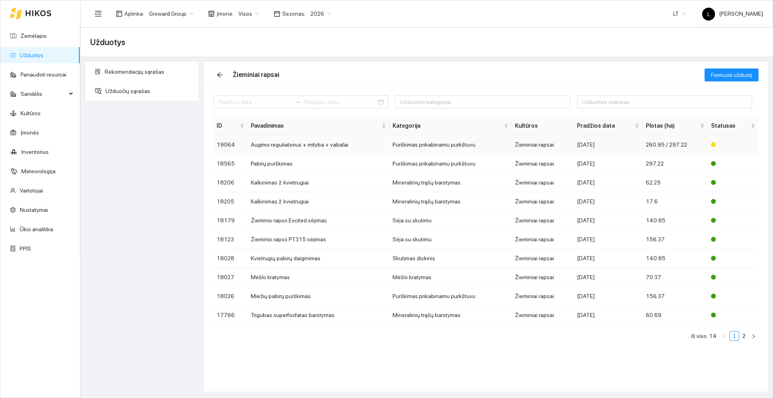
click at [311, 143] on td "Augimo reguliatorius + mityba + vabalai" at bounding box center [319, 144] width 142 height 19
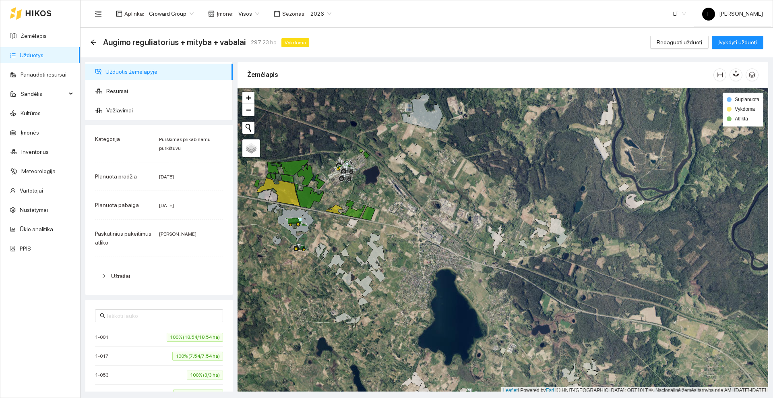
scroll to position [2, 0]
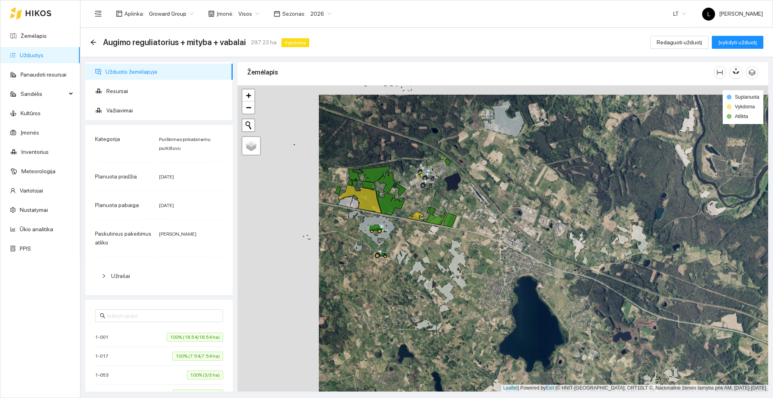
drag, startPoint x: 321, startPoint y: 229, endPoint x: 375, endPoint y: 212, distance: 57.0
click at [401, 237] on div at bounding box center [503, 238] width 531 height 306
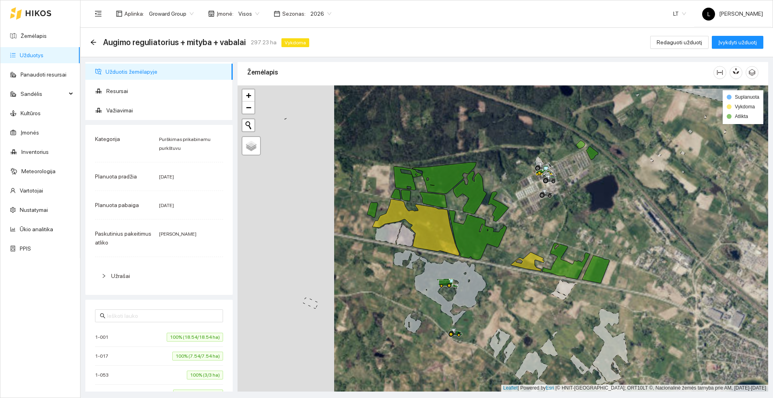
drag, startPoint x: 347, startPoint y: 247, endPoint x: 420, endPoint y: 277, distance: 78.9
click at [421, 280] on div at bounding box center [503, 238] width 531 height 306
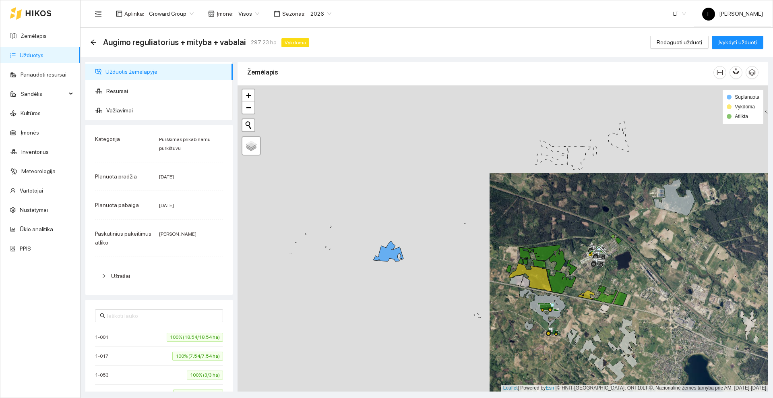
drag, startPoint x: 372, startPoint y: 234, endPoint x: 505, endPoint y: 261, distance: 135.6
click at [505, 261] on div at bounding box center [503, 238] width 531 height 306
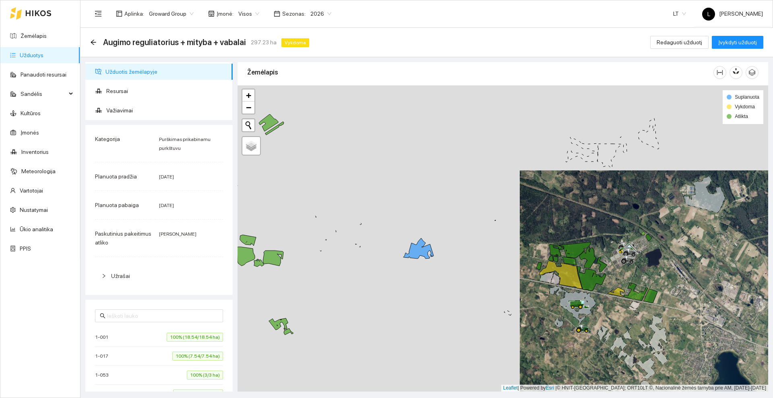
drag, startPoint x: 431, startPoint y: 292, endPoint x: 597, endPoint y: 203, distance: 188.0
click at [597, 203] on div at bounding box center [503, 238] width 531 height 306
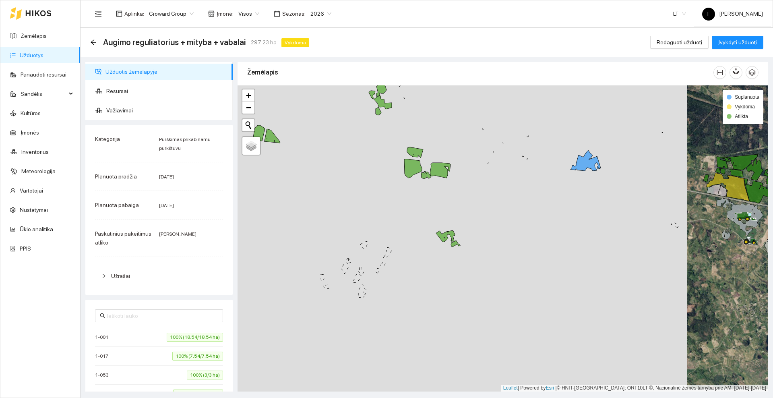
drag, startPoint x: 524, startPoint y: 221, endPoint x: 577, endPoint y: 307, distance: 100.9
click at [577, 308] on div at bounding box center [503, 238] width 531 height 306
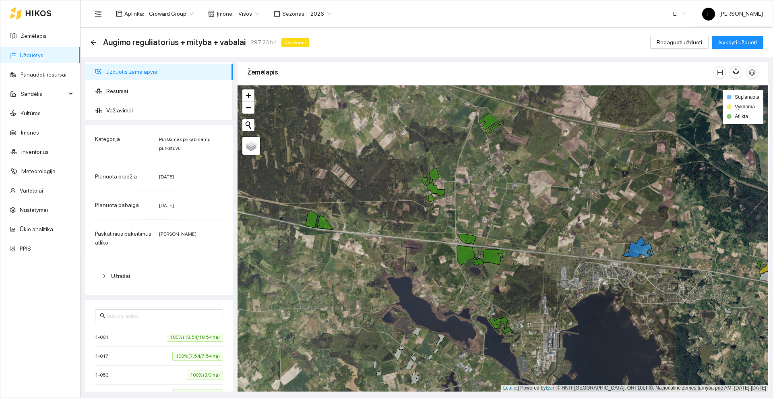
click at [31, 16] on icon at bounding box center [38, 13] width 26 height 6
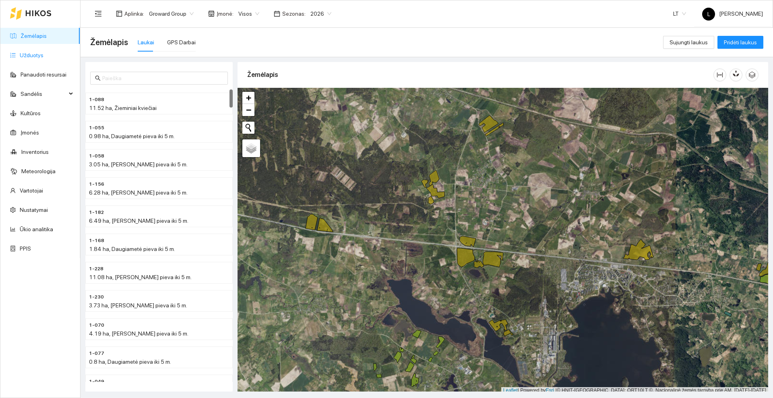
click at [29, 52] on link "Užduotys" at bounding box center [32, 55] width 24 height 6
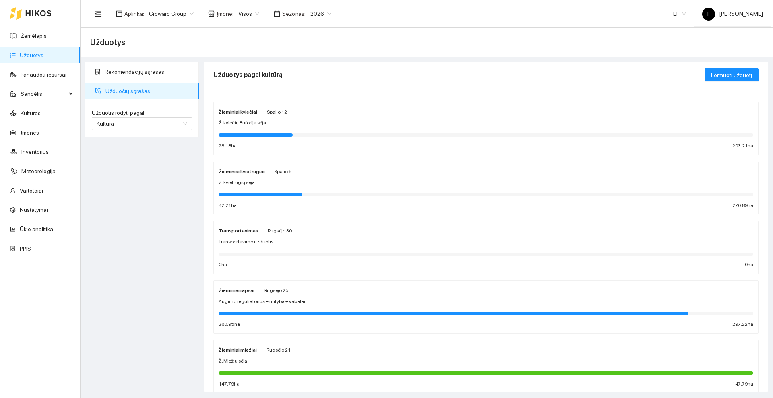
click at [323, 176] on div "Žieminiai kvietrugiai Spalio 5 Ž. kvietrugių sėja 42.21 ha 270.89 ha" at bounding box center [486, 188] width 535 height 43
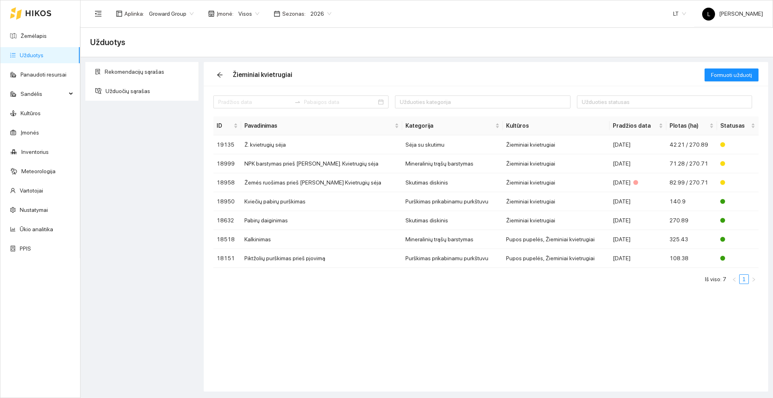
click at [36, 11] on icon at bounding box center [38, 13] width 26 height 6
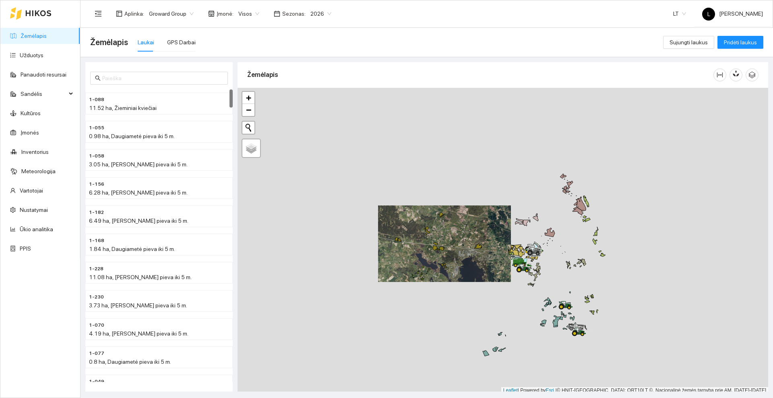
scroll to position [2, 0]
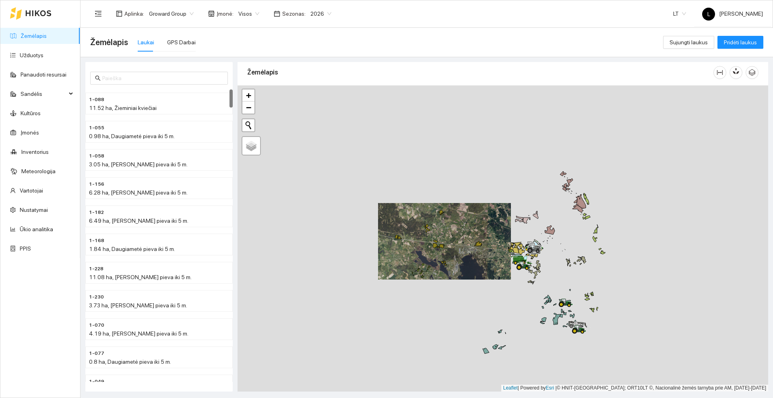
drag, startPoint x: 481, startPoint y: 284, endPoint x: 383, endPoint y: 228, distance: 113.7
click at [383, 228] on div at bounding box center [503, 238] width 531 height 306
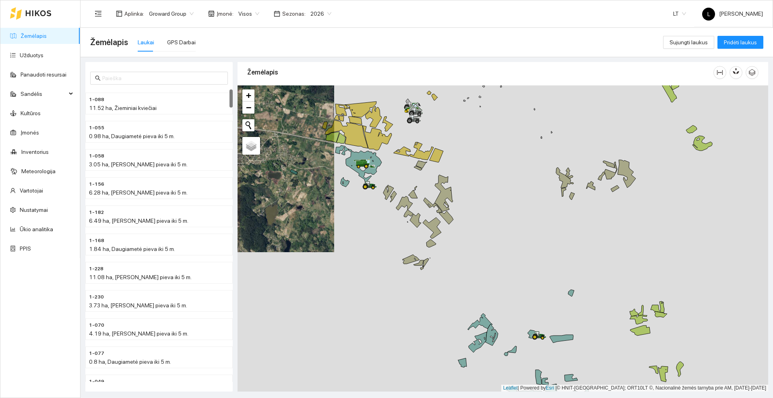
drag, startPoint x: 509, startPoint y: 267, endPoint x: 488, endPoint y: 141, distance: 128.6
click at [489, 141] on div at bounding box center [503, 238] width 531 height 306
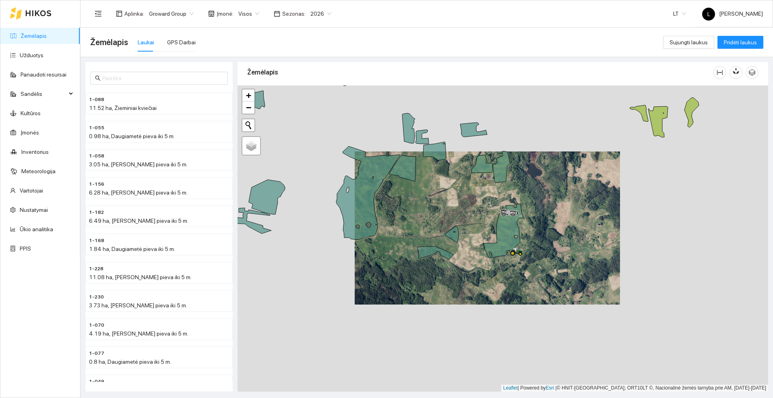
drag, startPoint x: 458, startPoint y: 190, endPoint x: 450, endPoint y: 250, distance: 60.5
click at [451, 252] on div at bounding box center [503, 238] width 531 height 306
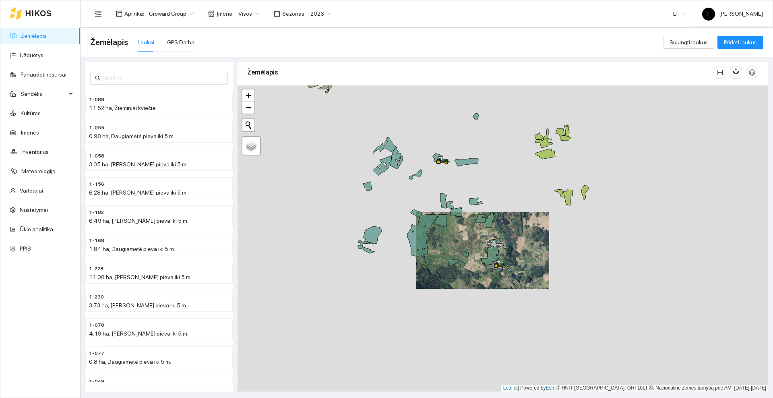
drag, startPoint x: 507, startPoint y: 176, endPoint x: 516, endPoint y: 230, distance: 55.5
click at [516, 230] on div at bounding box center [503, 238] width 531 height 306
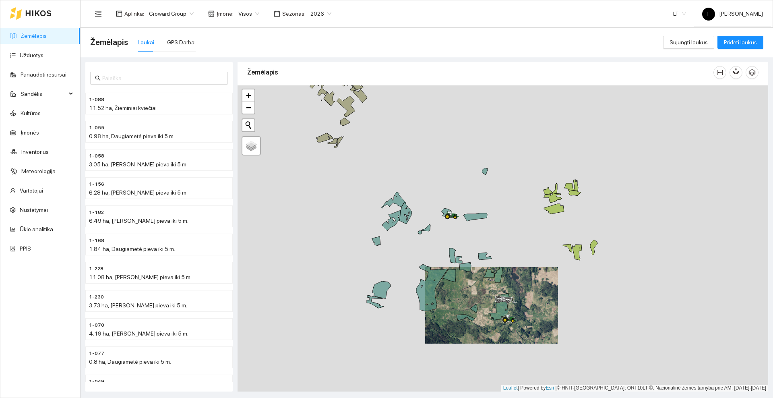
drag, startPoint x: 521, startPoint y: 224, endPoint x: 523, endPoint y: 230, distance: 6.8
click at [523, 230] on div at bounding box center [503, 238] width 531 height 306
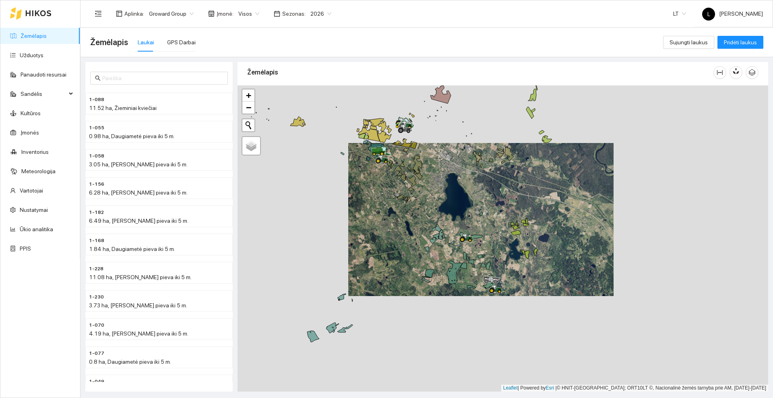
drag, startPoint x: 453, startPoint y: 179, endPoint x: 469, endPoint y: 221, distance: 45.4
click at [469, 221] on div at bounding box center [503, 238] width 531 height 306
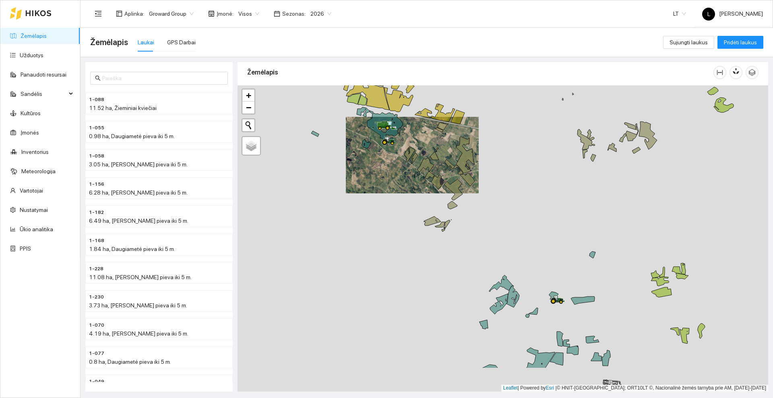
drag, startPoint x: 398, startPoint y: 218, endPoint x: 398, endPoint y: 207, distance: 10.9
click at [398, 207] on div at bounding box center [503, 238] width 531 height 306
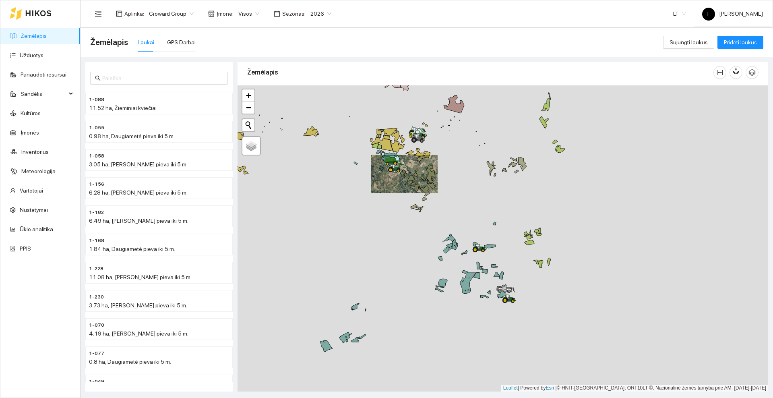
drag, startPoint x: 410, startPoint y: 247, endPoint x: 406, endPoint y: 216, distance: 31.6
click at [406, 216] on div at bounding box center [503, 238] width 531 height 306
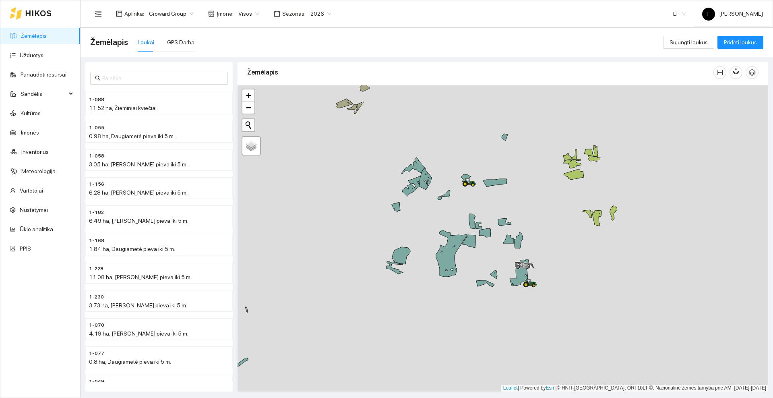
drag, startPoint x: 488, startPoint y: 205, endPoint x: 436, endPoint y: 217, distance: 53.3
click at [436, 217] on div at bounding box center [503, 238] width 531 height 306
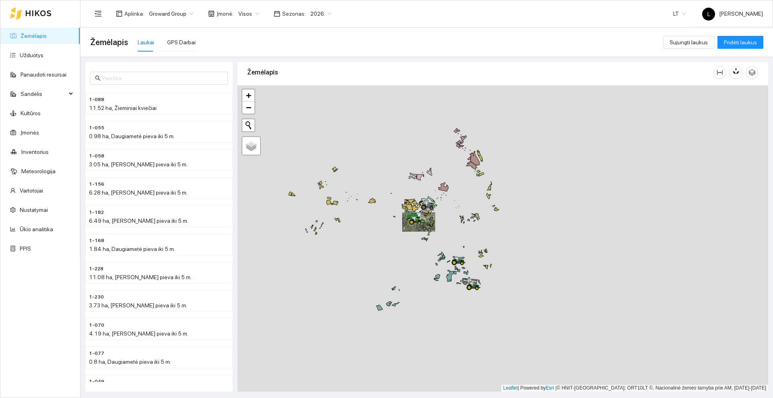
drag, startPoint x: 407, startPoint y: 208, endPoint x: 418, endPoint y: 259, distance: 51.9
click at [418, 259] on div at bounding box center [503, 238] width 531 height 306
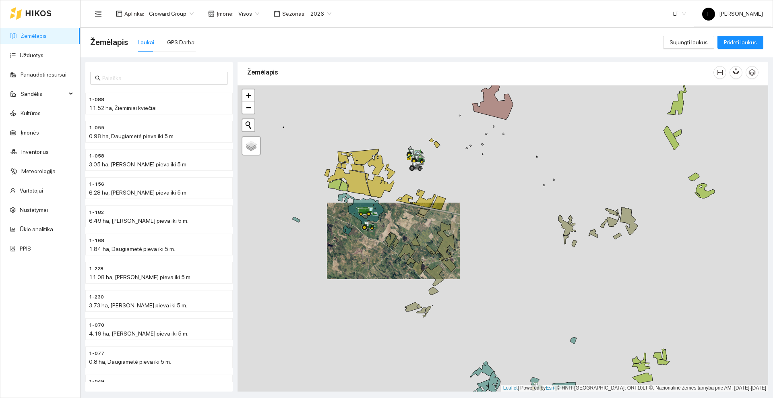
drag, startPoint x: 492, startPoint y: 199, endPoint x: 526, endPoint y: 255, distance: 64.9
click at [526, 255] on div at bounding box center [503, 238] width 531 height 306
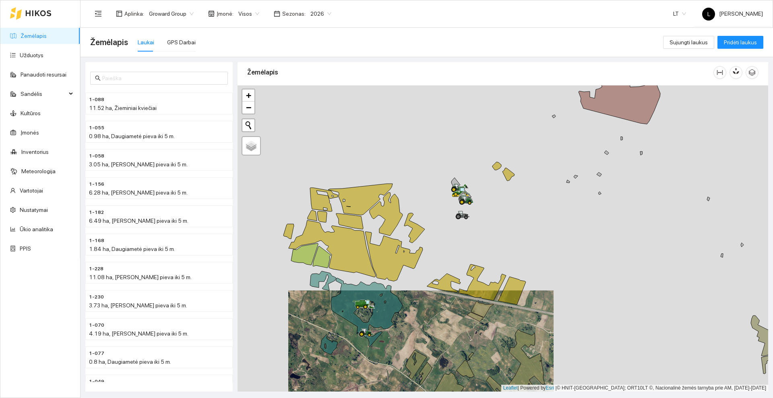
drag, startPoint x: 429, startPoint y: 223, endPoint x: 456, endPoint y: 202, distance: 34.5
click at [456, 202] on div at bounding box center [503, 238] width 531 height 306
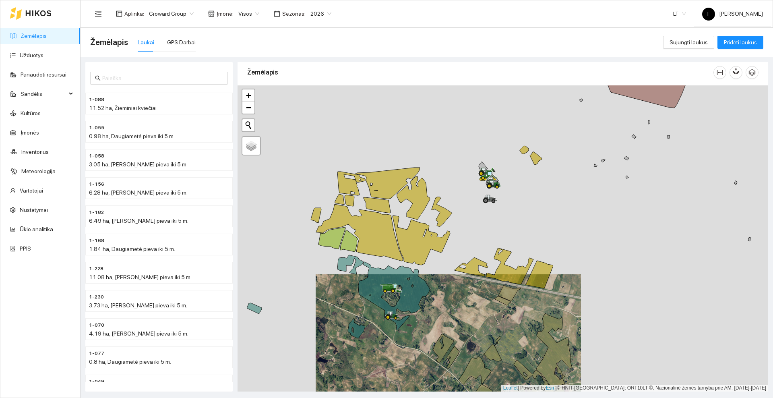
click at [457, 195] on div at bounding box center [503, 238] width 531 height 306
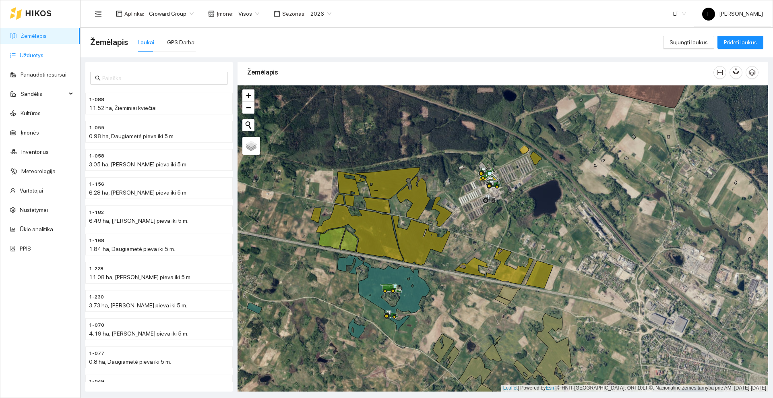
click at [35, 54] on link "Užduotys" at bounding box center [32, 55] width 24 height 6
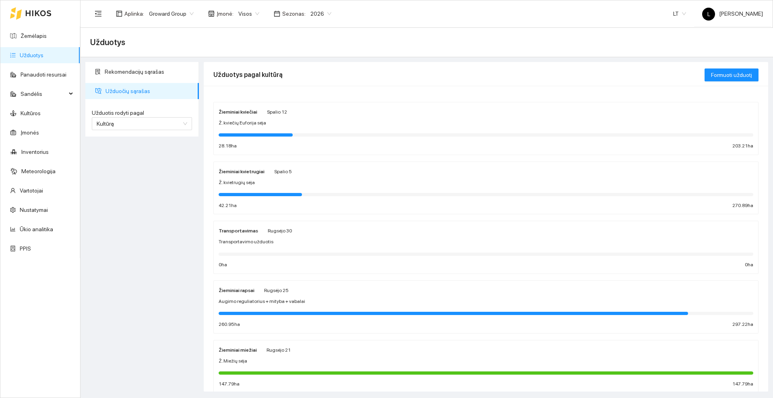
click at [48, 9] on div at bounding box center [30, 13] width 41 height 26
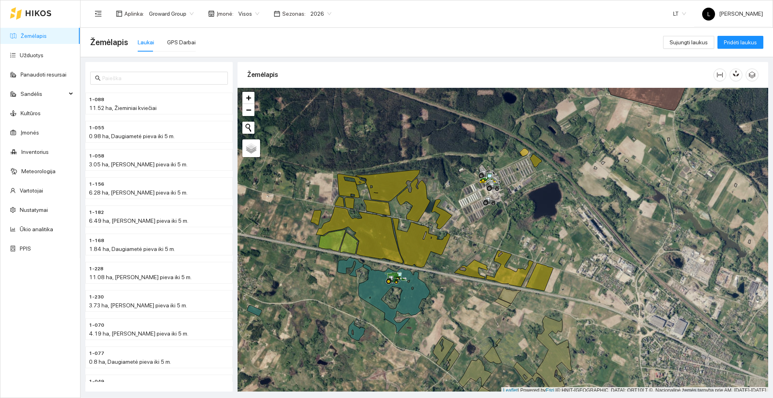
scroll to position [2, 0]
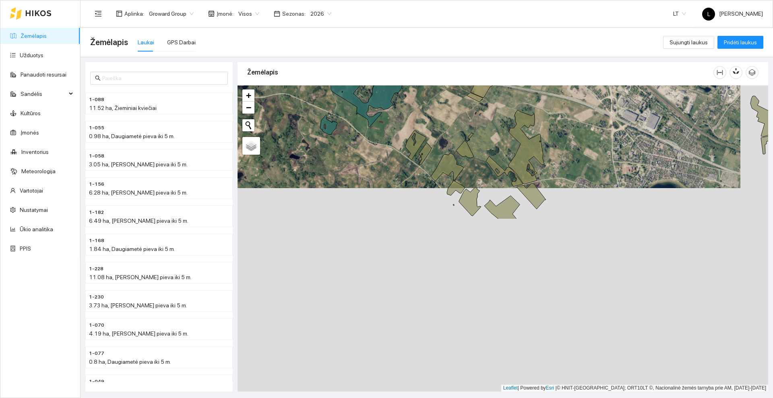
drag, startPoint x: 466, startPoint y: 317, endPoint x: 441, endPoint y: 134, distance: 185.0
click at [441, 134] on div at bounding box center [503, 238] width 531 height 306
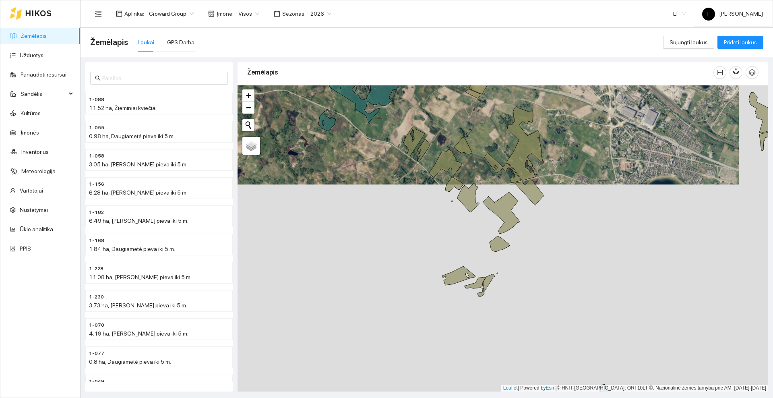
drag, startPoint x: 466, startPoint y: 264, endPoint x: 344, endPoint y: 106, distance: 199.7
click at [344, 106] on div at bounding box center [503, 238] width 531 height 306
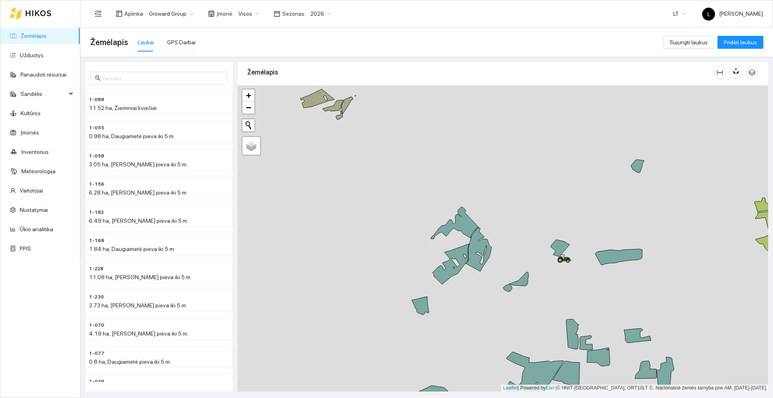
drag, startPoint x: 473, startPoint y: 244, endPoint x: 412, endPoint y: 196, distance: 77.8
click at [466, 228] on icon at bounding box center [479, 250] width 26 height 44
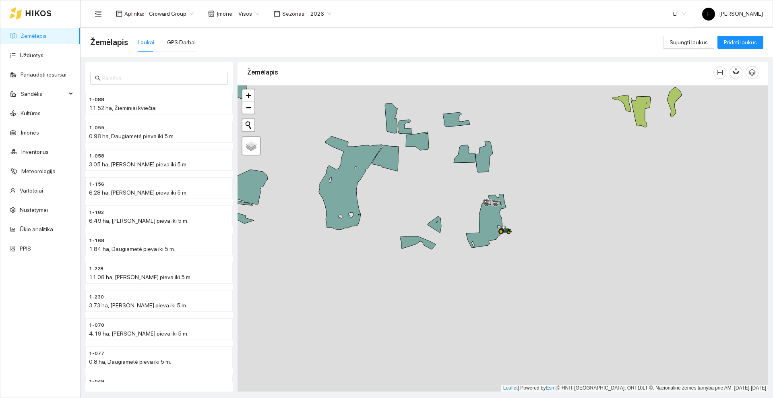
drag, startPoint x: 545, startPoint y: 276, endPoint x: 431, endPoint y: 132, distance: 183.6
click at [422, 108] on div at bounding box center [503, 238] width 531 height 306
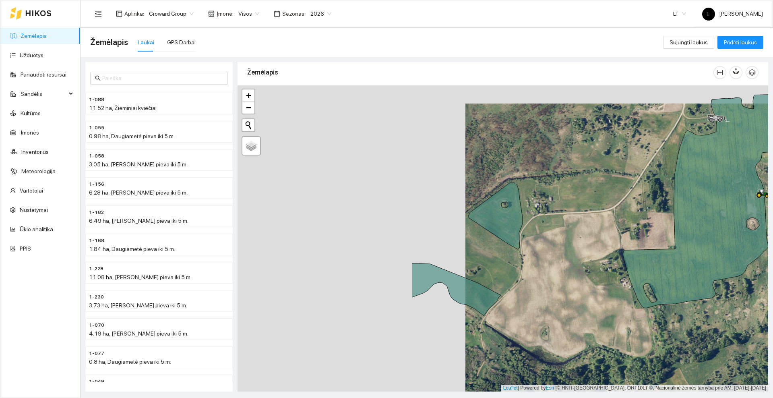
drag, startPoint x: 313, startPoint y: 265, endPoint x: 594, endPoint y: 279, distance: 281.5
click at [594, 279] on div at bounding box center [503, 238] width 531 height 306
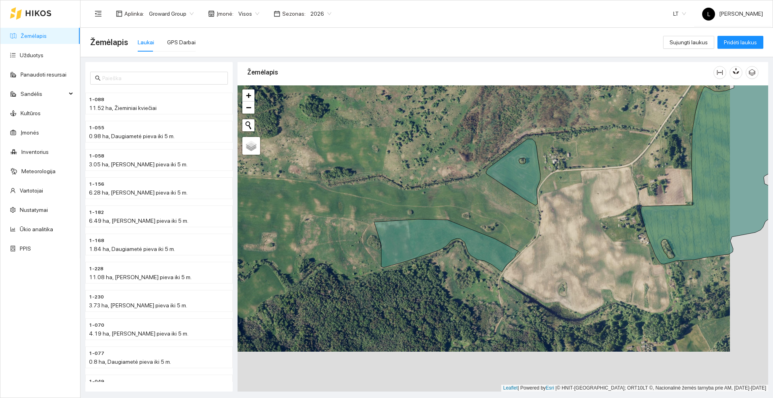
drag, startPoint x: 417, startPoint y: 301, endPoint x: 386, endPoint y: 277, distance: 40.0
click at [385, 280] on div at bounding box center [503, 238] width 531 height 306
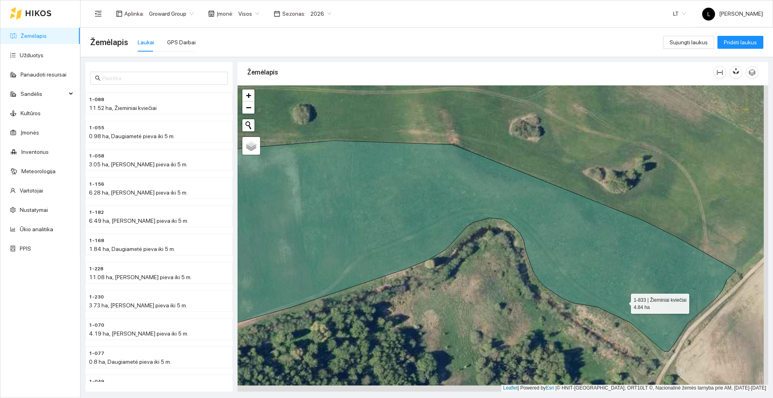
drag, startPoint x: 628, startPoint y: 305, endPoint x: 593, endPoint y: 281, distance: 42.6
click at [593, 281] on icon at bounding box center [458, 246] width 557 height 211
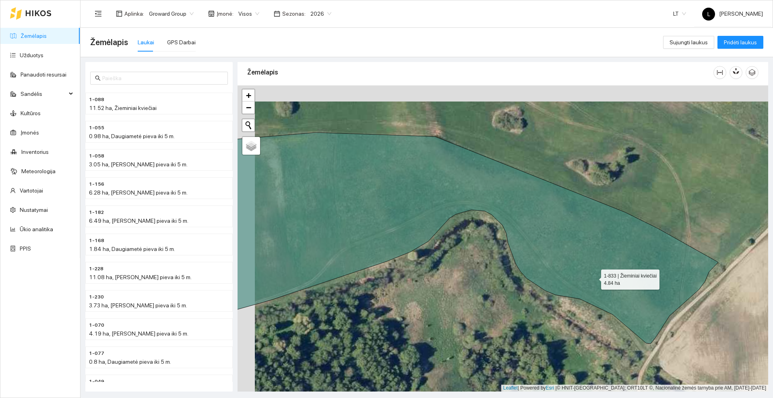
click at [593, 276] on icon at bounding box center [459, 238] width 517 height 211
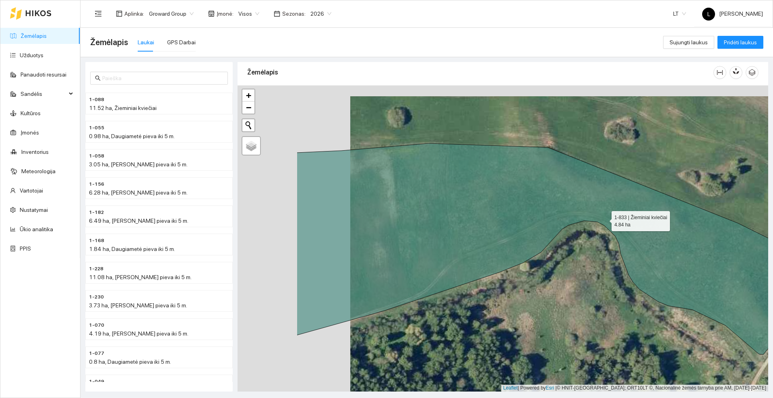
drag, startPoint x: 476, startPoint y: 207, endPoint x: 602, endPoint y: 219, distance: 126.6
click at [602, 219] on icon at bounding box center [564, 248] width 535 height 211
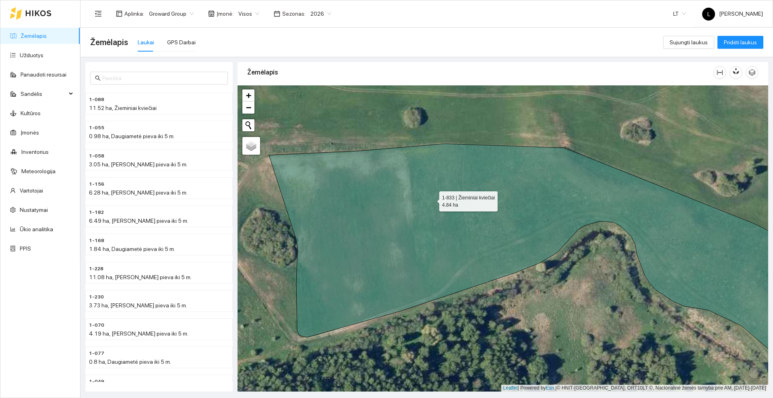
drag, startPoint x: 361, startPoint y: 226, endPoint x: 356, endPoint y: 229, distance: 5.0
click at [357, 229] on icon at bounding box center [545, 249] width 553 height 211
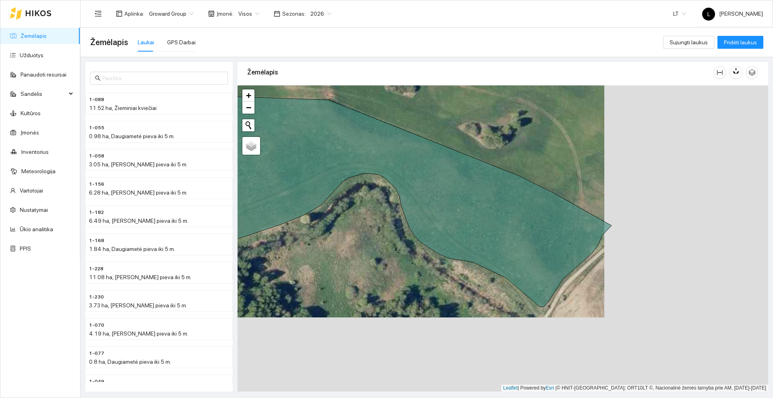
drag, startPoint x: 544, startPoint y: 265, endPoint x: 380, endPoint y: 191, distance: 179.9
click at [380, 191] on div at bounding box center [503, 238] width 531 height 306
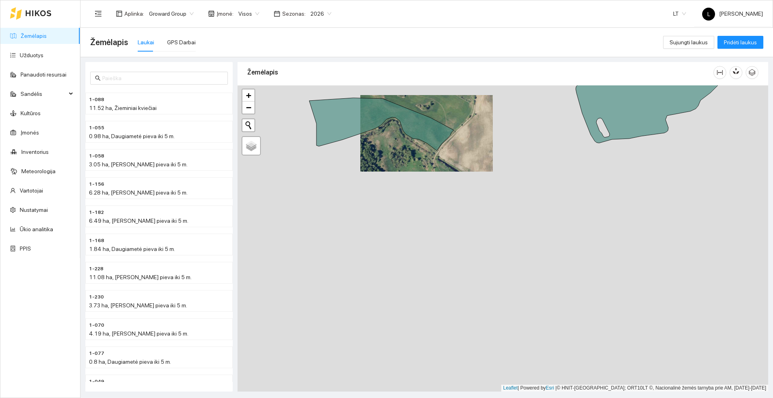
drag, startPoint x: 517, startPoint y: 240, endPoint x: 372, endPoint y: 297, distance: 155.6
click at [347, 330] on div at bounding box center [503, 238] width 531 height 306
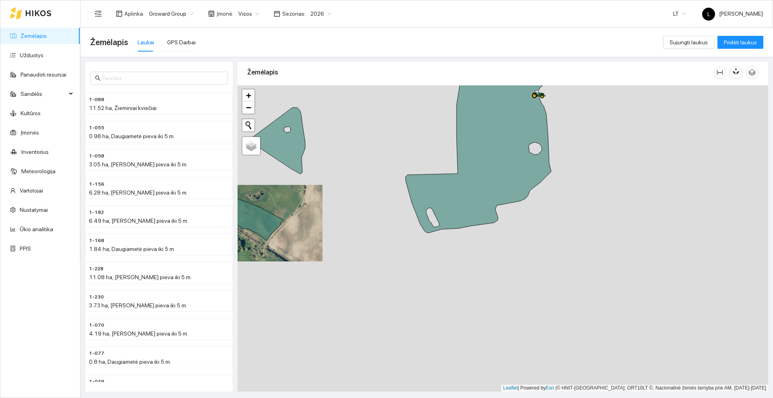
drag, startPoint x: 485, startPoint y: 226, endPoint x: 471, endPoint y: 263, distance: 40.2
click at [471, 263] on div at bounding box center [503, 238] width 531 height 306
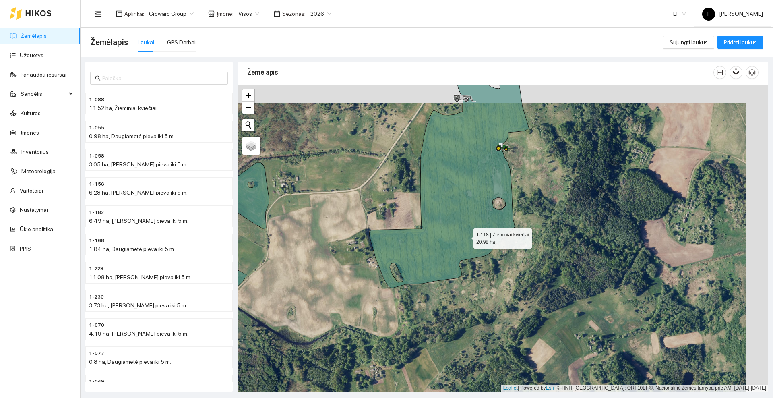
drag, startPoint x: 487, startPoint y: 222, endPoint x: 442, endPoint y: 248, distance: 52.2
click at [439, 249] on icon at bounding box center [449, 182] width 160 height 214
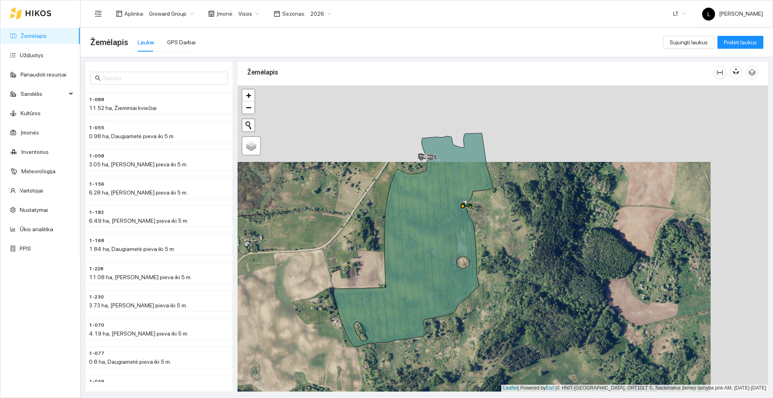
drag, startPoint x: 461, startPoint y: 179, endPoint x: 465, endPoint y: 229, distance: 50.1
click at [462, 219] on div at bounding box center [462, 209] width 5 height 20
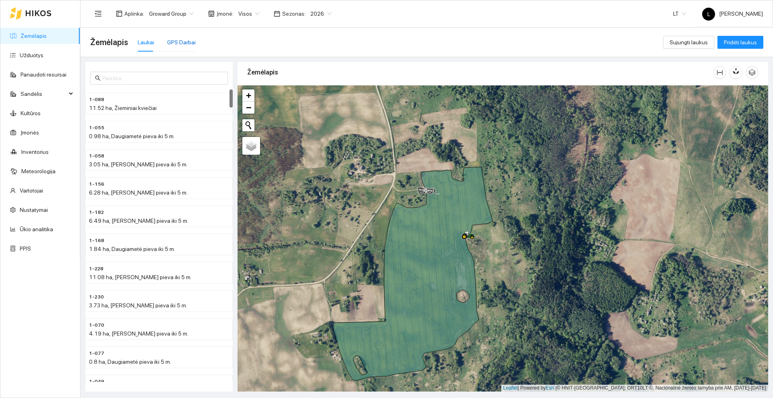
click at [177, 42] on div "GPS Darbai" at bounding box center [181, 42] width 29 height 9
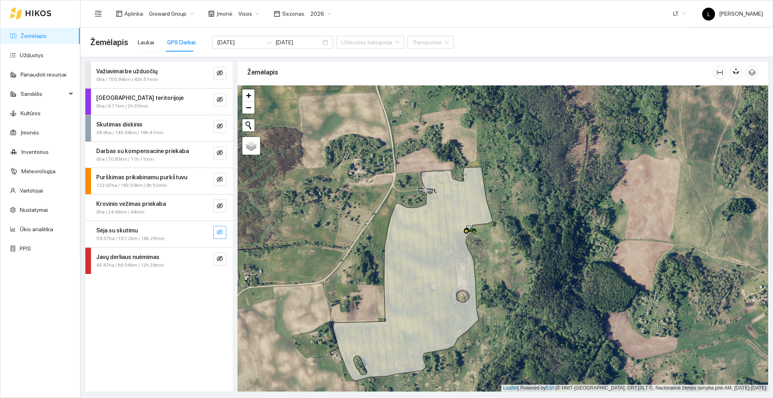
click at [220, 236] on span "eye-invisible" at bounding box center [220, 233] width 6 height 8
click at [218, 232] on icon "eye" at bounding box center [220, 232] width 6 height 5
click at [217, 129] on span "eye-invisible" at bounding box center [220, 127] width 6 height 8
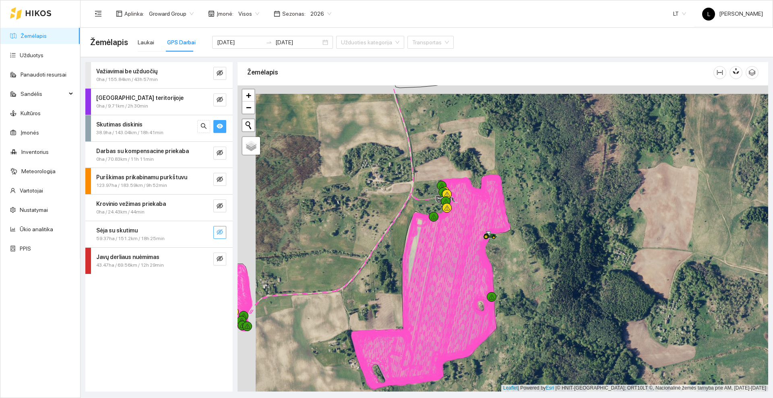
drag, startPoint x: 315, startPoint y: 244, endPoint x: 556, endPoint y: 259, distance: 241.0
click at [556, 259] on div at bounding box center [503, 238] width 531 height 306
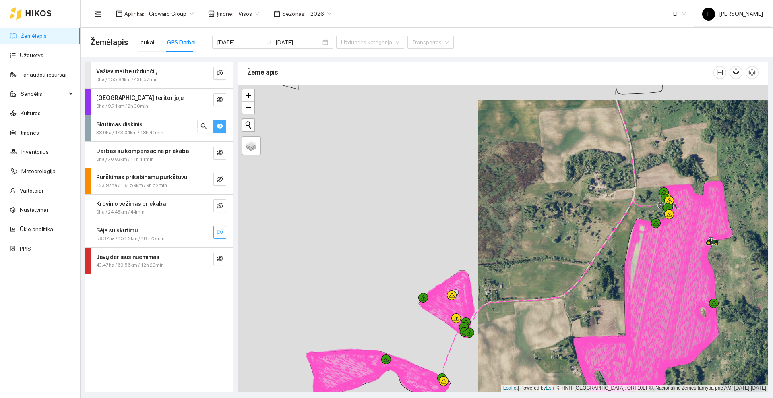
click at [508, 209] on div at bounding box center [503, 238] width 531 height 306
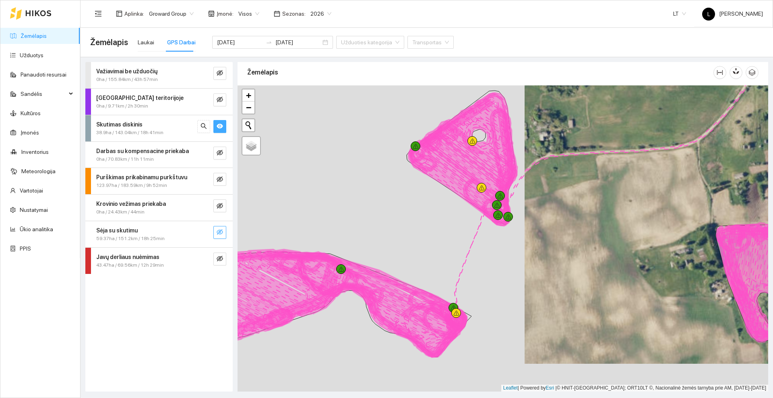
drag, startPoint x: 413, startPoint y: 304, endPoint x: 416, endPoint y: 214, distance: 89.9
click at [416, 255] on icon at bounding box center [329, 305] width 268 height 101
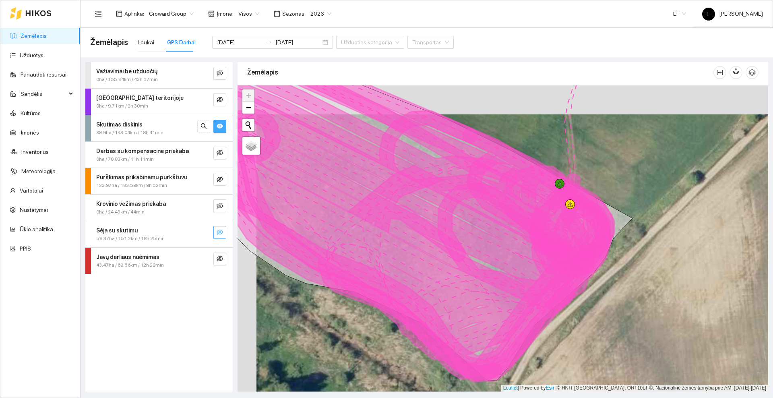
drag, startPoint x: 450, startPoint y: 193, endPoint x: 529, endPoint y: 304, distance: 137.2
click at [531, 309] on icon at bounding box center [406, 196] width 408 height 226
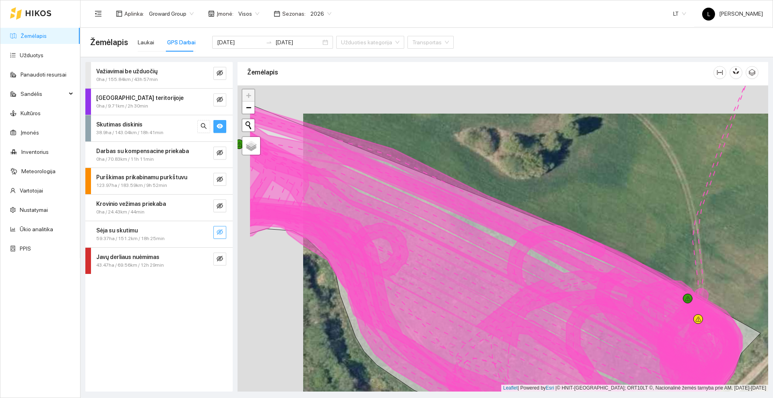
drag, startPoint x: 498, startPoint y: 278, endPoint x: 545, endPoint y: 296, distance: 50.6
click at [545, 296] on icon at bounding box center [494, 277] width 490 height 293
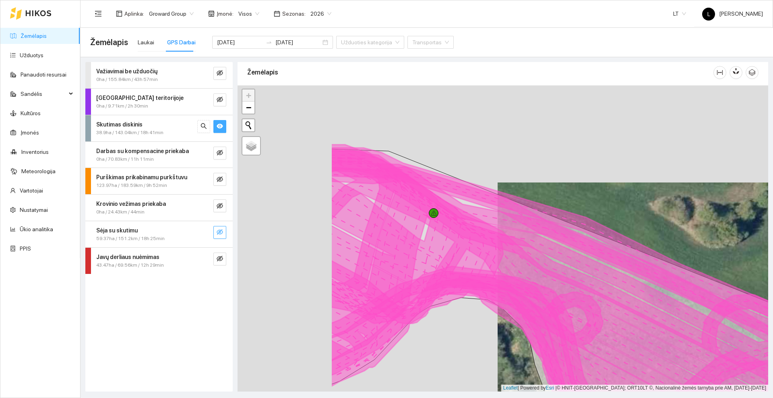
drag, startPoint x: 359, startPoint y: 226, endPoint x: 507, endPoint y: 277, distance: 155.8
click at [507, 277] on icon at bounding box center [627, 320] width 592 height 307
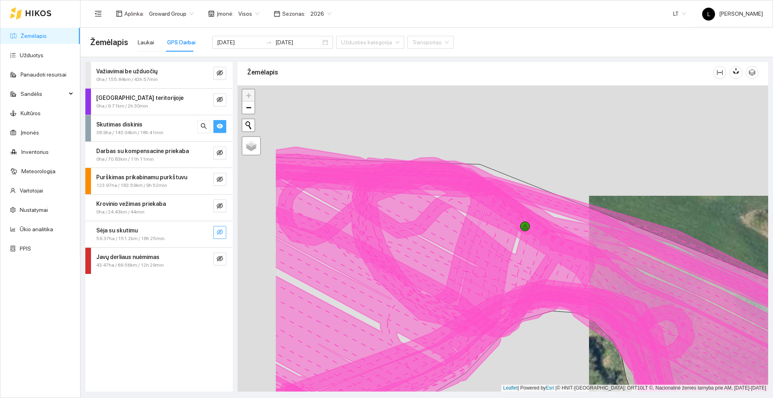
drag, startPoint x: 356, startPoint y: 237, endPoint x: 448, endPoint y: 251, distance: 92.4
click at [448, 251] on icon at bounding box center [595, 297] width 638 height 278
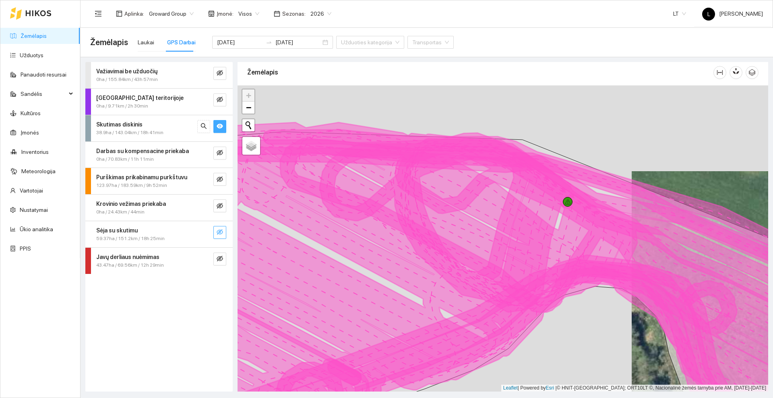
drag, startPoint x: 349, startPoint y: 222, endPoint x: 392, endPoint y: 189, distance: 54.6
click at [395, 187] on icon at bounding box center [546, 260] width 640 height 276
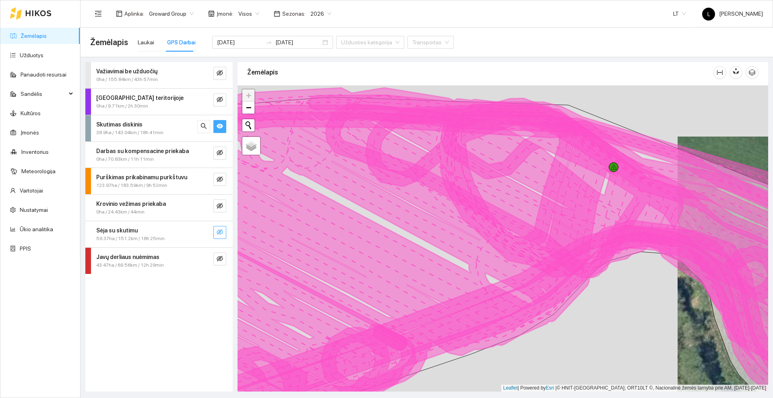
drag, startPoint x: 399, startPoint y: 176, endPoint x: 364, endPoint y: 224, distance: 59.4
click at [364, 224] on icon at bounding box center [503, 248] width 640 height 321
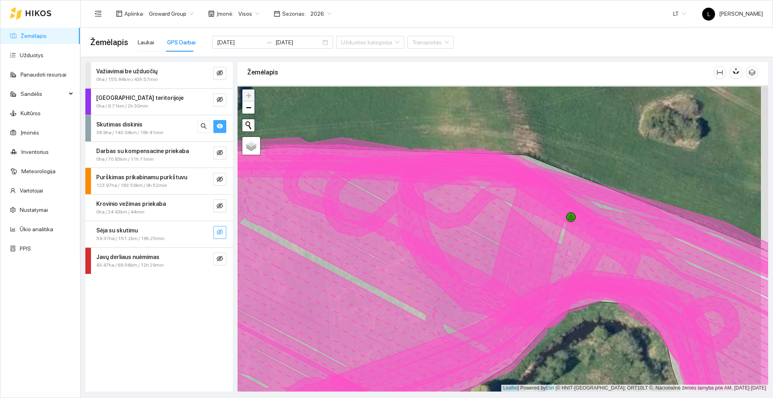
drag, startPoint x: 476, startPoint y: 267, endPoint x: 491, endPoint y: 245, distance: 27.5
click at [474, 268] on icon at bounding box center [496, 281] width 640 height 287
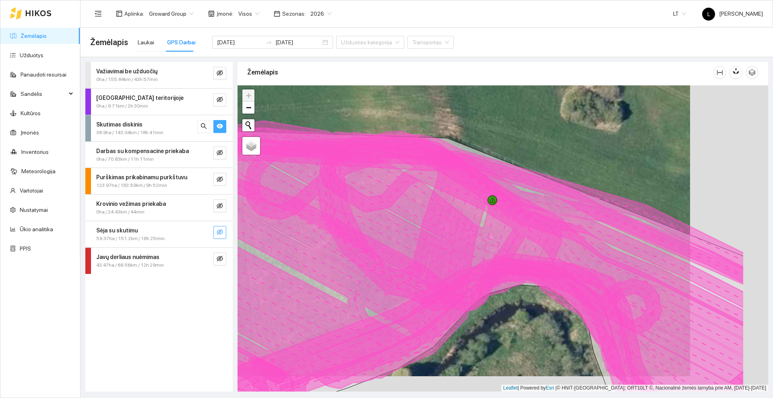
drag, startPoint x: 503, startPoint y: 240, endPoint x: 425, endPoint y: 225, distance: 79.6
click at [425, 225] on icon at bounding box center [425, 264] width 640 height 287
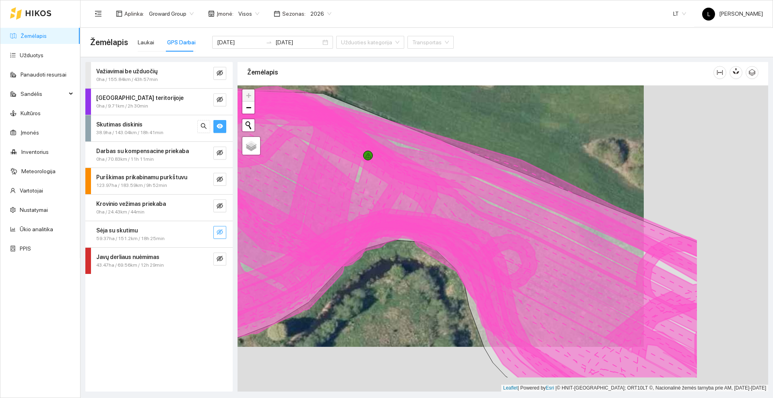
drag, startPoint x: 388, startPoint y: 229, endPoint x: 360, endPoint y: 222, distance: 29.0
click at [360, 222] on icon at bounding box center [379, 240] width 640 height 278
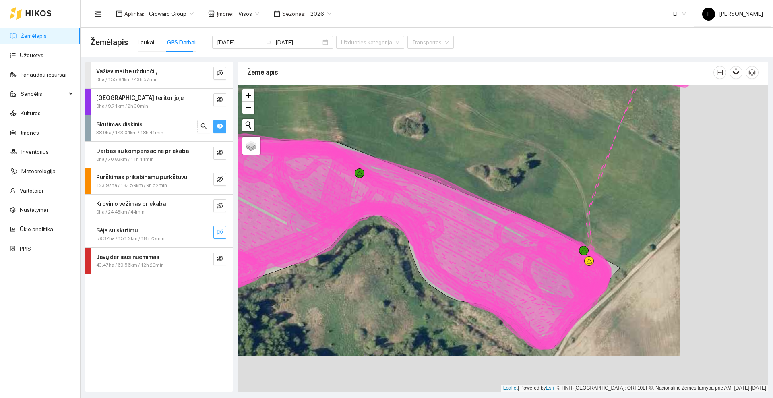
drag, startPoint x: 484, startPoint y: 257, endPoint x: 462, endPoint y: 251, distance: 22.8
click at [462, 251] on icon at bounding box center [413, 226] width 394 height 174
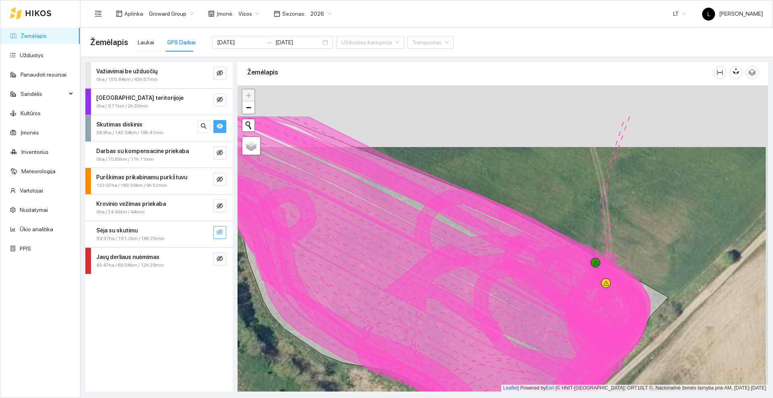
drag, startPoint x: 406, startPoint y: 171, endPoint x: 400, endPoint y: 240, distance: 68.8
click at [400, 240] on icon at bounding box center [406, 238] width 451 height 238
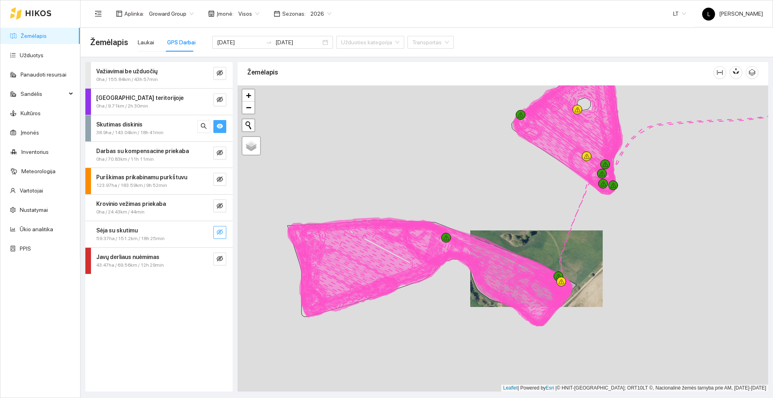
drag, startPoint x: 558, startPoint y: 193, endPoint x: 467, endPoint y: 234, distance: 99.7
click at [467, 234] on div at bounding box center [503, 238] width 531 height 306
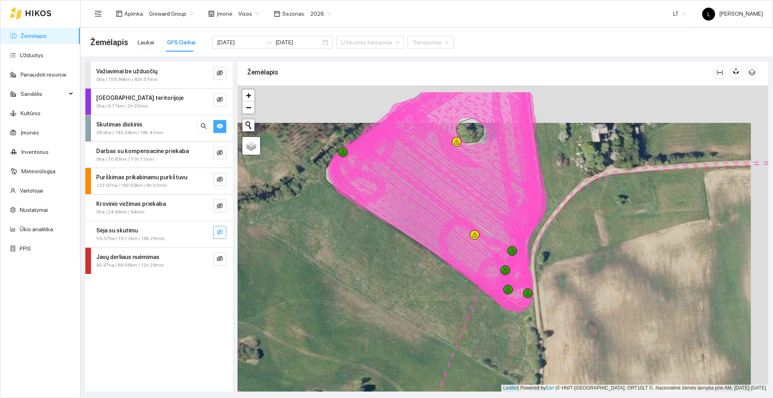
drag, startPoint x: 484, startPoint y: 130, endPoint x: 439, endPoint y: 200, distance: 83.4
click at [439, 200] on icon at bounding box center [453, 181] width 185 height 138
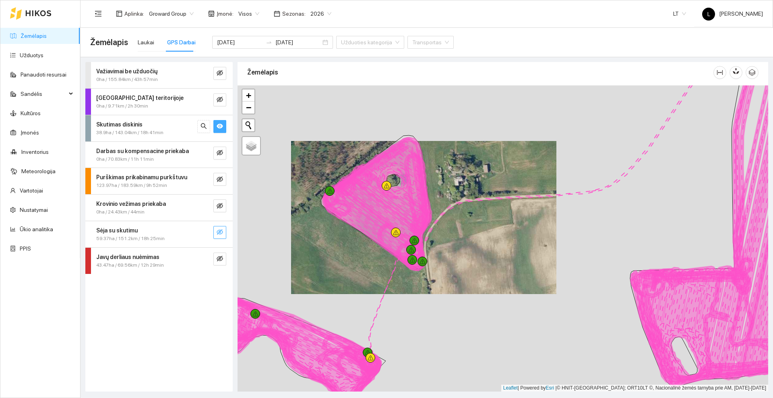
click at [216, 126] on button "button" at bounding box center [220, 126] width 13 height 13
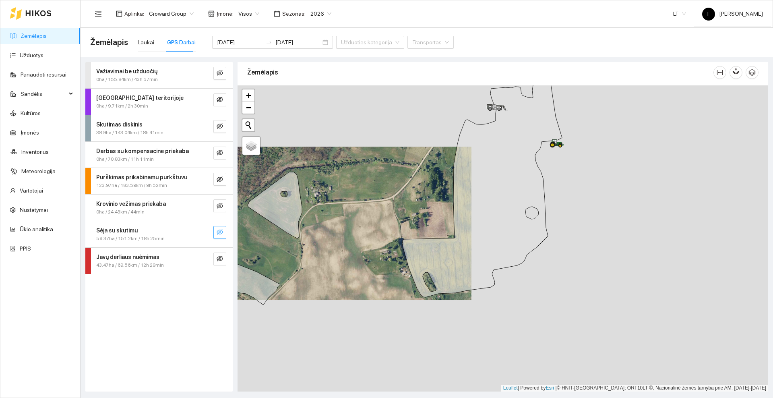
drag, startPoint x: 459, startPoint y: 238, endPoint x: 357, endPoint y: 231, distance: 102.1
click at [357, 231] on div at bounding box center [503, 238] width 531 height 306
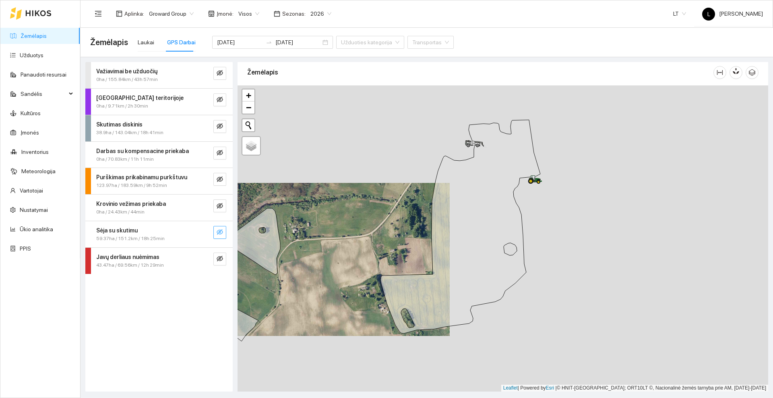
drag, startPoint x: 416, startPoint y: 188, endPoint x: 370, endPoint y: 208, distance: 50.1
click at [371, 208] on div at bounding box center [503, 238] width 531 height 306
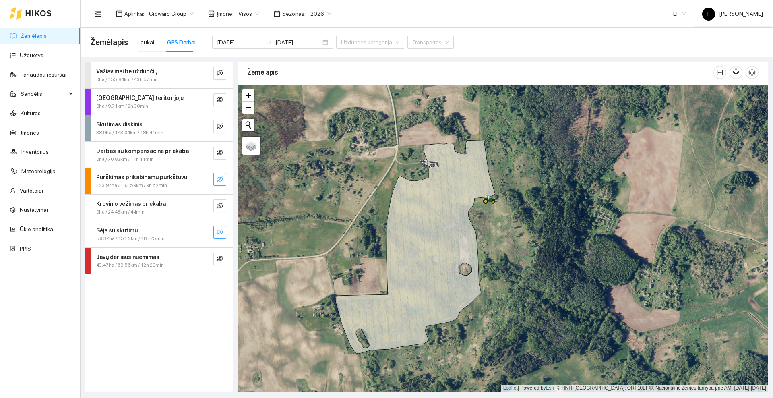
click at [221, 175] on button "button" at bounding box center [220, 179] width 13 height 13
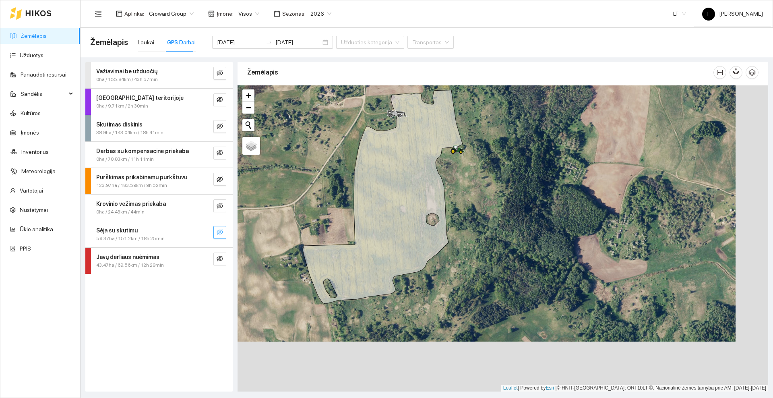
drag, startPoint x: 400, startPoint y: 312, endPoint x: 296, endPoint y: 201, distance: 151.9
click at [296, 201] on div at bounding box center [503, 238] width 531 height 306
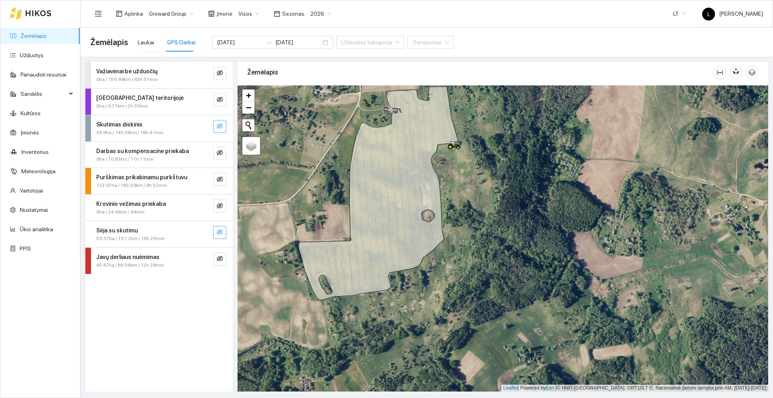
click at [220, 126] on icon "eye-invisible" at bounding box center [220, 126] width 6 height 6
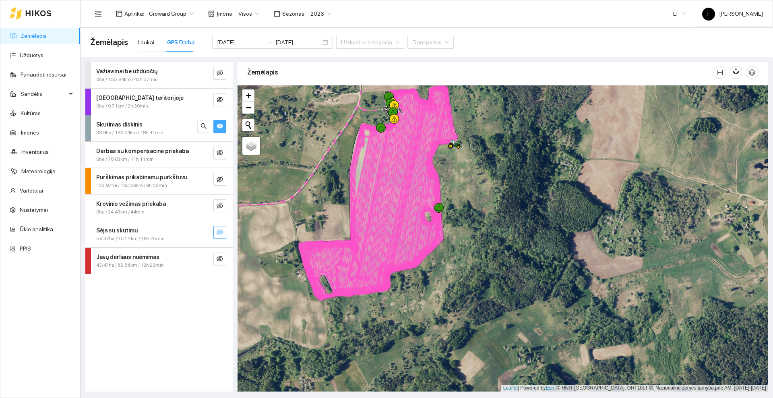
drag, startPoint x: 300, startPoint y: 186, endPoint x: 291, endPoint y: 218, distance: 33.0
click at [291, 218] on div at bounding box center [503, 238] width 531 height 306
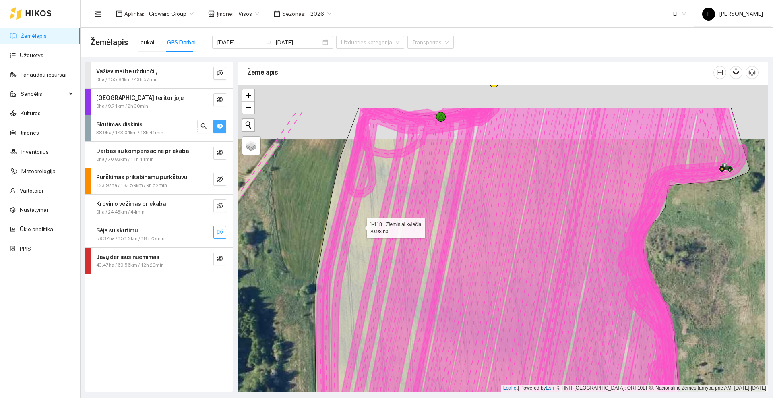
drag, startPoint x: 365, startPoint y: 166, endPoint x: 356, endPoint y: 203, distance: 37.9
click at [357, 238] on icon at bounding box center [532, 292] width 435 height 368
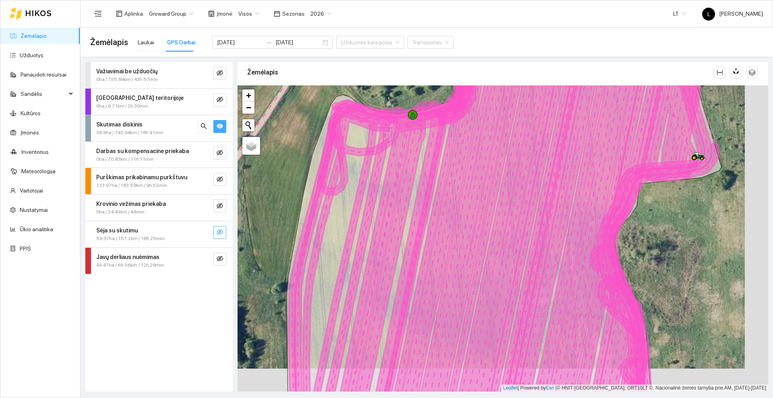
drag, startPoint x: 426, startPoint y: 246, endPoint x: 326, endPoint y: 145, distance: 142.1
click at [326, 145] on icon at bounding box center [504, 215] width 435 height 368
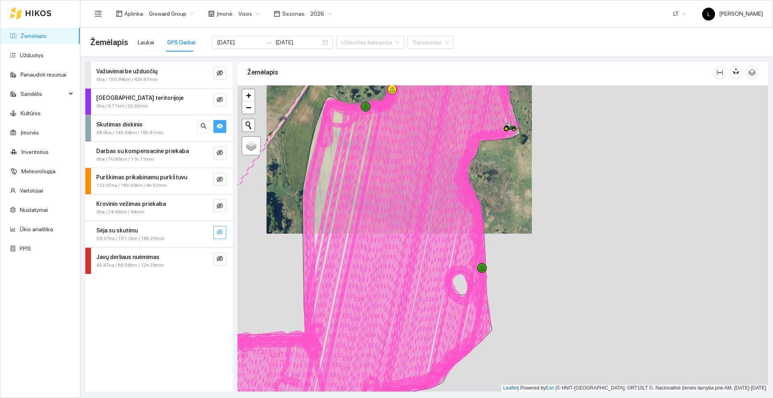
drag, startPoint x: 433, startPoint y: 174, endPoint x: 417, endPoint y: 135, distance: 42.1
click at [417, 135] on icon at bounding box center [434, 232] width 130 height 356
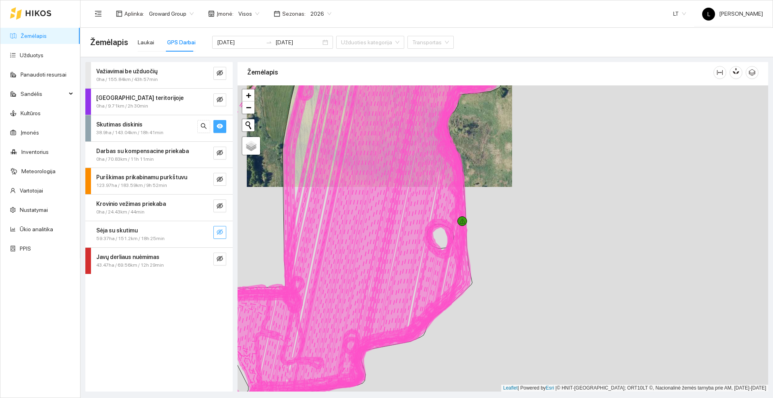
drag, startPoint x: 432, startPoint y: 110, endPoint x: 359, endPoint y: 263, distance: 170.1
click at [359, 263] on icon at bounding box center [409, 209] width 120 height 308
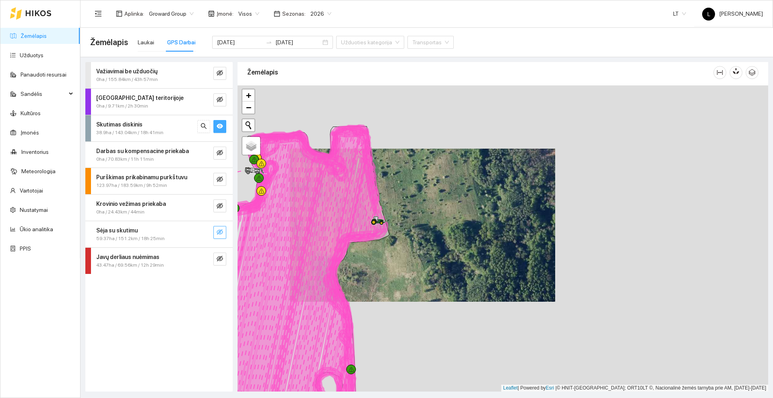
drag, startPoint x: 302, startPoint y: 210, endPoint x: 443, endPoint y: 219, distance: 140.9
click at [371, 219] on icon at bounding box center [312, 275] width 118 height 300
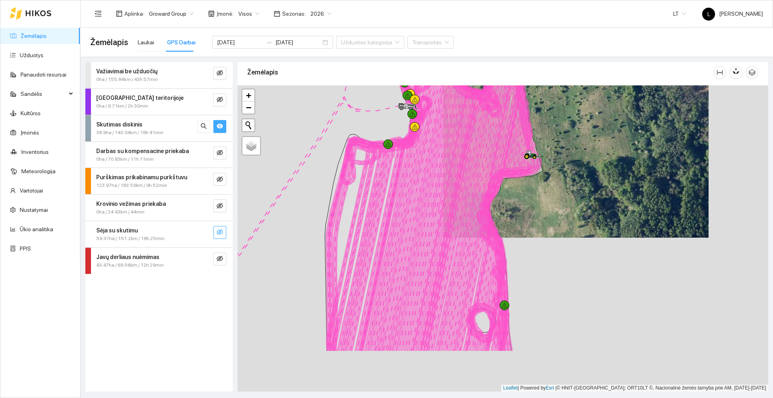
drag, startPoint x: 370, startPoint y: 280, endPoint x: 406, endPoint y: 154, distance: 131.5
click at [406, 154] on icon at bounding box center [379, 224] width 104 height 256
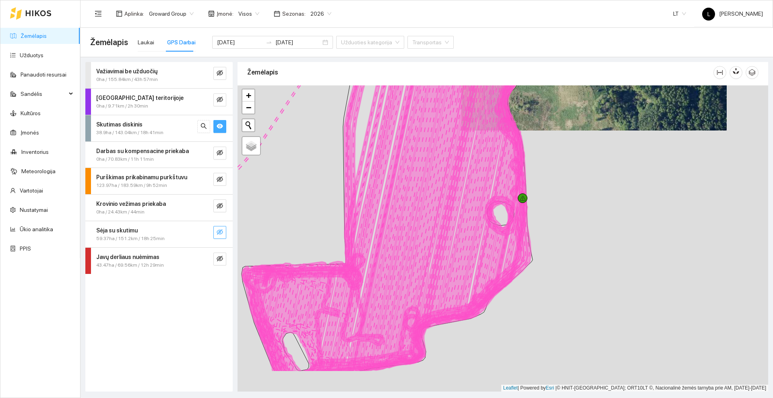
drag, startPoint x: 398, startPoint y: 252, endPoint x: 401, endPoint y: 201, distance: 51.3
click at [401, 201] on icon at bounding box center [424, 187] width 141 height 370
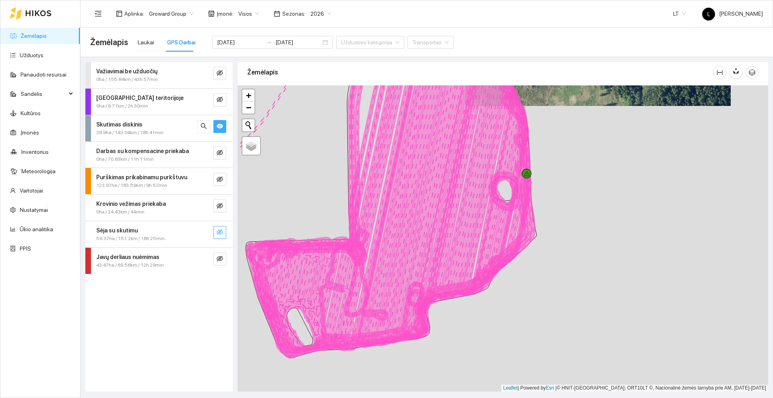
drag, startPoint x: 392, startPoint y: 260, endPoint x: 396, endPoint y: 235, distance: 24.9
click at [396, 235] on icon at bounding box center [423, 188] width 131 height 319
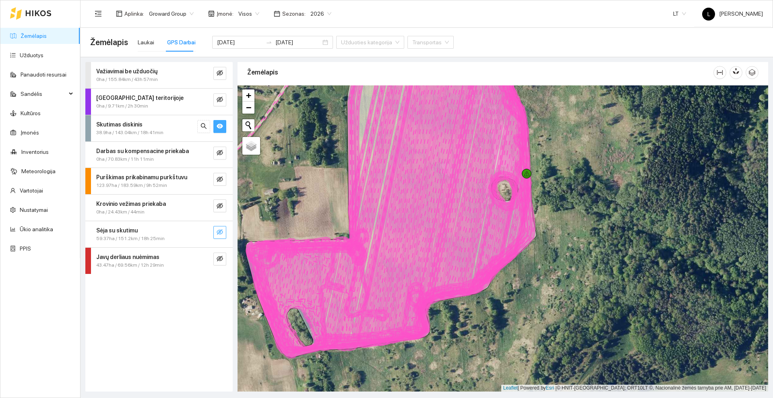
drag, startPoint x: 417, startPoint y: 114, endPoint x: 417, endPoint y: 121, distance: 6.9
click at [417, 119] on icon at bounding box center [421, 201] width 126 height 294
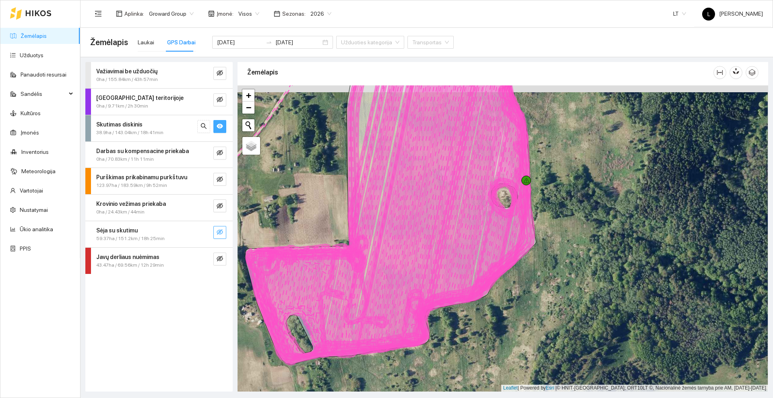
drag, startPoint x: 417, startPoint y: 121, endPoint x: 419, endPoint y: 144, distance: 23.1
click at [417, 122] on icon at bounding box center [420, 207] width 126 height 294
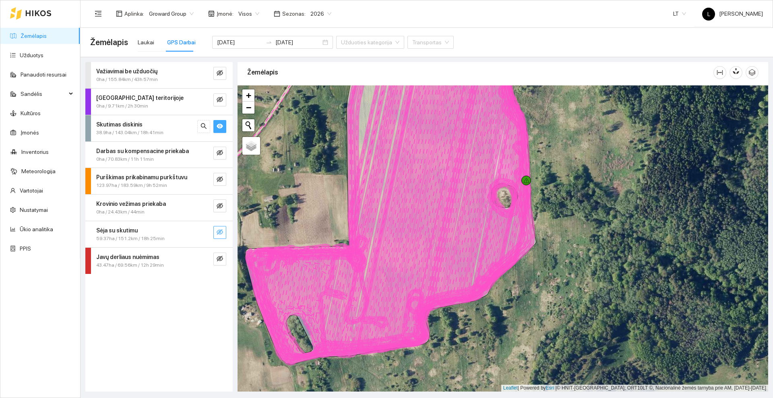
drag, startPoint x: 402, startPoint y: 173, endPoint x: 366, endPoint y: 290, distance: 122.2
click at [367, 291] on icon at bounding box center [420, 204] width 127 height 301
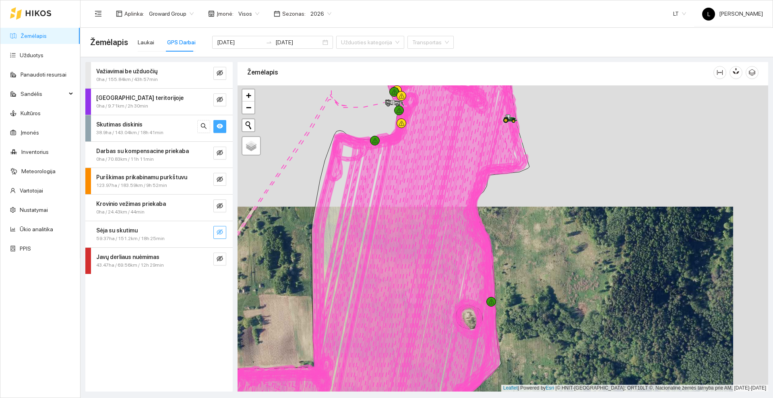
click at [431, 51] on main "Žemėlapis Laukai GPS Darbai [DATE] [DATE] Užduoties kategorija Transportas Važi…" at bounding box center [427, 213] width 693 height 370
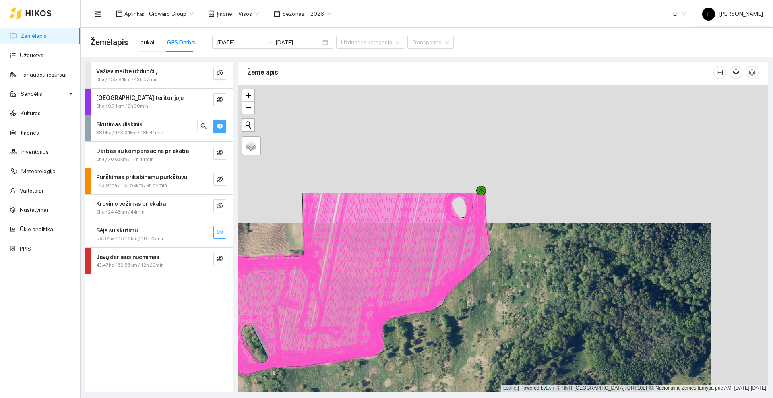
drag, startPoint x: 384, startPoint y: 186, endPoint x: 288, endPoint y: 356, distance: 195.3
click at [312, 356] on icon at bounding box center [362, 277] width 101 height 173
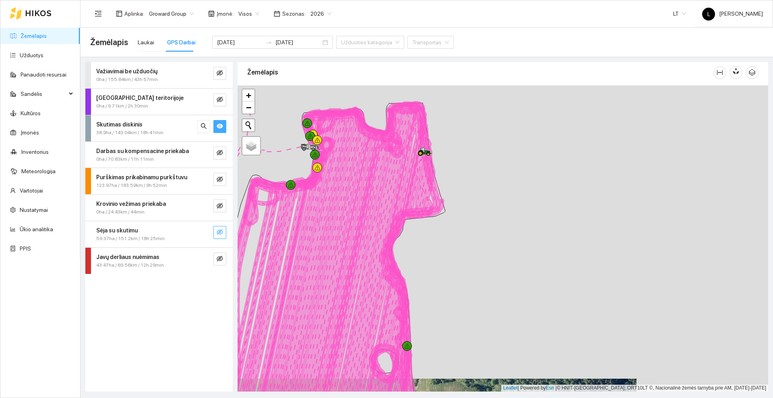
click at [394, 156] on icon at bounding box center [306, 285] width 261 height 357
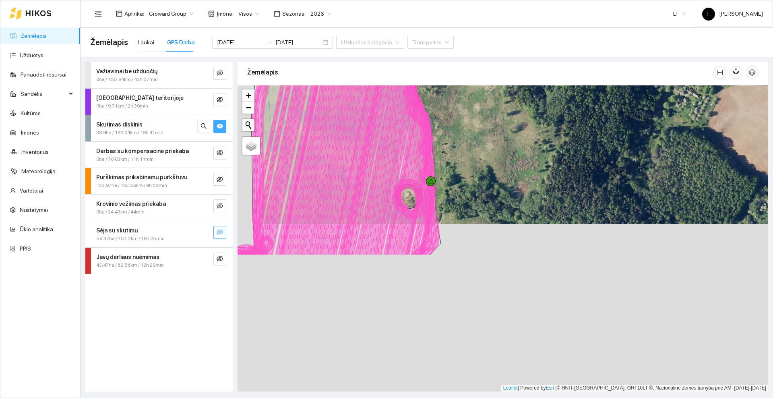
drag, startPoint x: 334, startPoint y: 318, endPoint x: 358, endPoint y: 151, distance: 169.3
click at [358, 151] on icon at bounding box center [391, 96] width 118 height 319
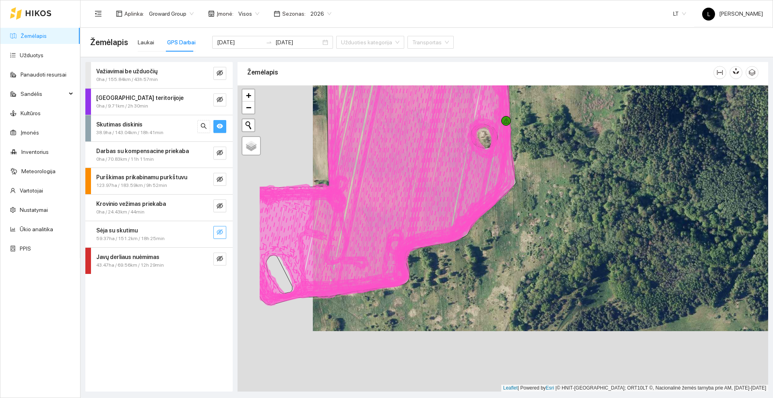
drag, startPoint x: 342, startPoint y: 253, endPoint x: 359, endPoint y: 247, distance: 17.5
click at [361, 230] on icon at bounding box center [350, 145] width 102 height 305
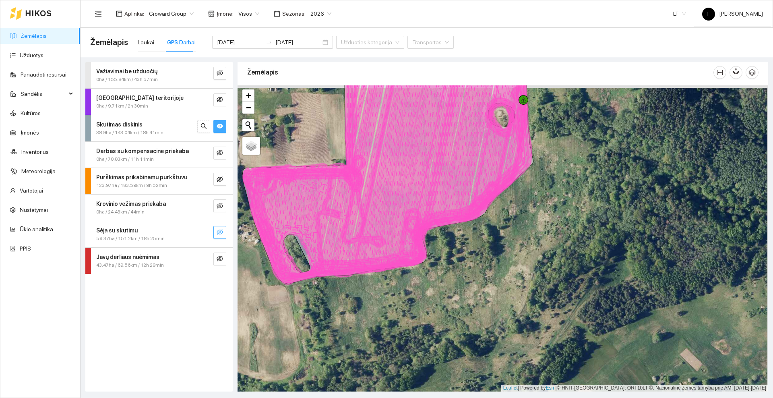
drag, startPoint x: 509, startPoint y: 116, endPoint x: 329, endPoint y: 286, distance: 248.2
click at [329, 277] on icon at bounding box center [383, 166] width 277 height 221
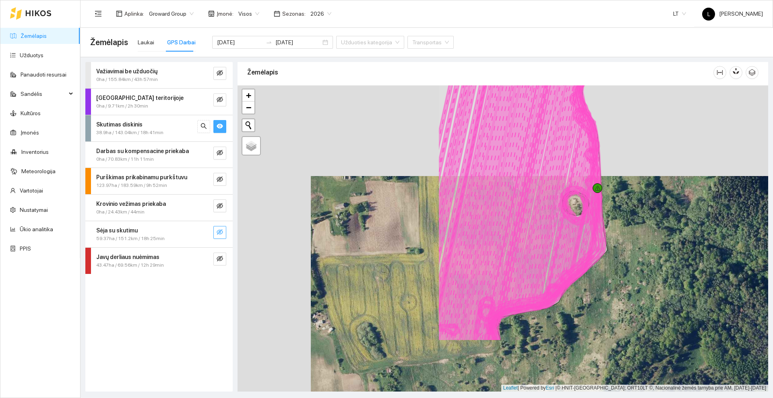
drag, startPoint x: 314, startPoint y: 160, endPoint x: 569, endPoint y: 78, distance: 267.4
click at [569, 78] on div "Žemėlapis" at bounding box center [503, 225] width 531 height 330
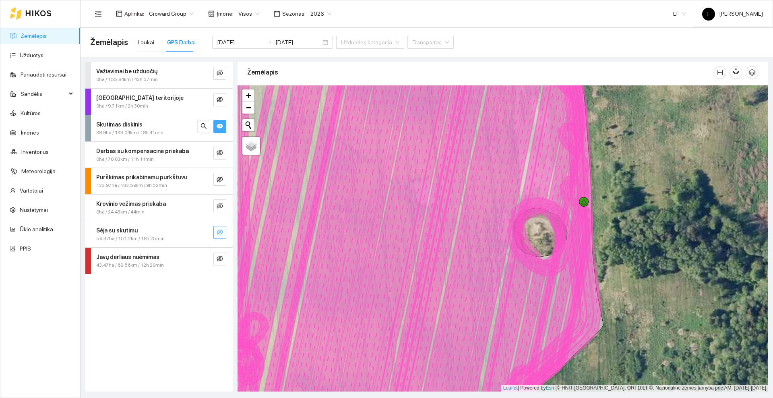
drag, startPoint x: 425, startPoint y: 182, endPoint x: 556, endPoint y: 108, distance: 150.8
click at [556, 108] on icon at bounding box center [466, 239] width 184 height 370
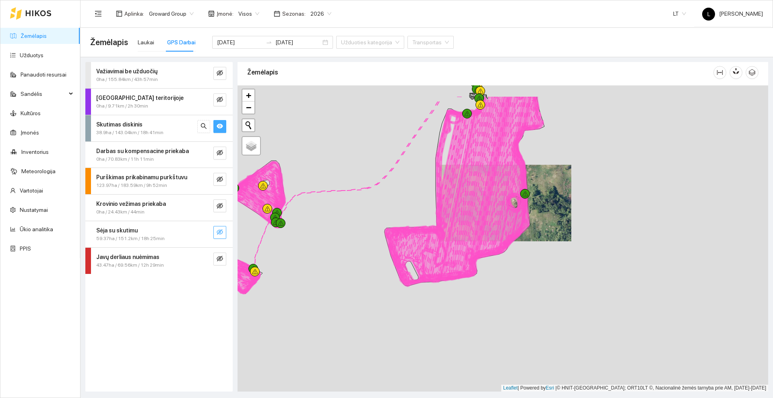
drag, startPoint x: 467, startPoint y: 139, endPoint x: 464, endPoint y: 235, distance: 95.9
click at [464, 235] on icon at bounding box center [476, 187] width 71 height 185
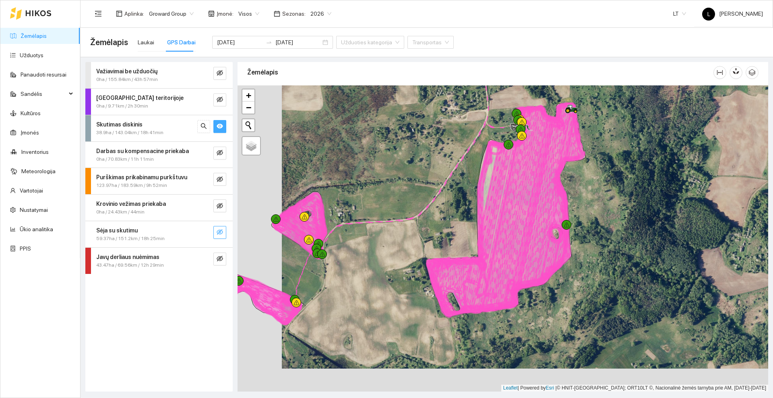
drag, startPoint x: 345, startPoint y: 268, endPoint x: 418, endPoint y: 237, distance: 79.4
click at [418, 237] on div at bounding box center [503, 238] width 531 height 306
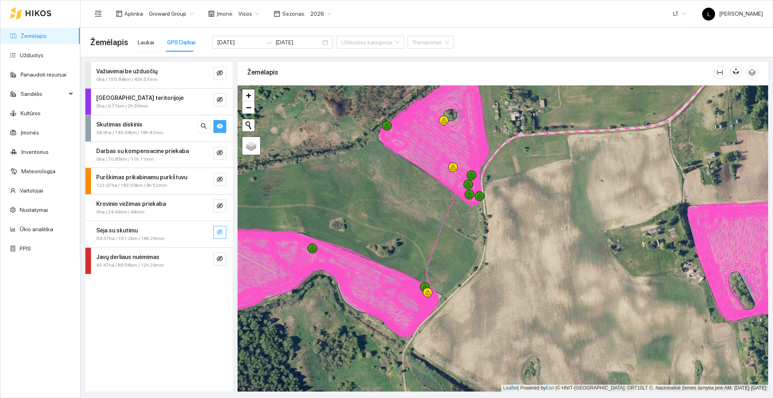
drag, startPoint x: 441, startPoint y: 238, endPoint x: 433, endPoint y: 250, distance: 14.0
click at [433, 253] on div at bounding box center [503, 238] width 531 height 306
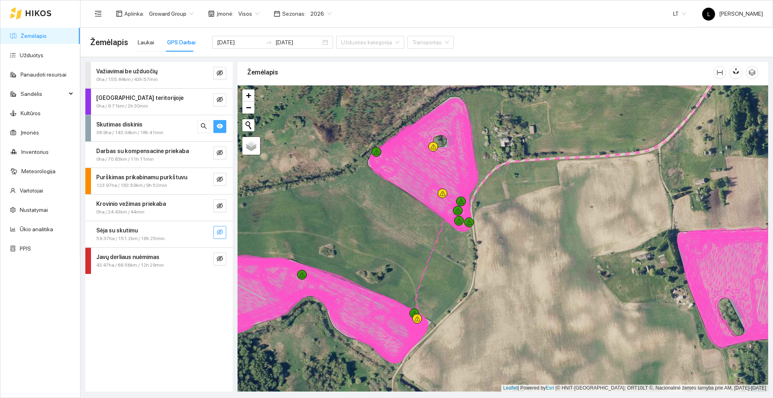
drag, startPoint x: 421, startPoint y: 188, endPoint x: 427, endPoint y: 205, distance: 18.3
click at [427, 205] on icon at bounding box center [422, 165] width 104 height 133
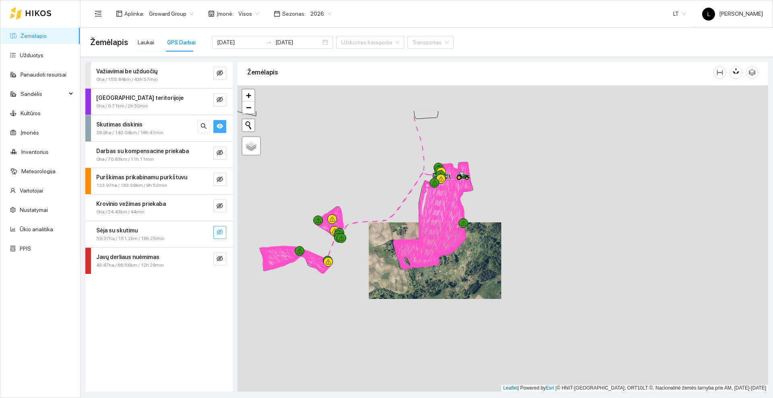
drag, startPoint x: 446, startPoint y: 187, endPoint x: 436, endPoint y: 216, distance: 30.3
click at [436, 216] on icon at bounding box center [439, 215] width 37 height 103
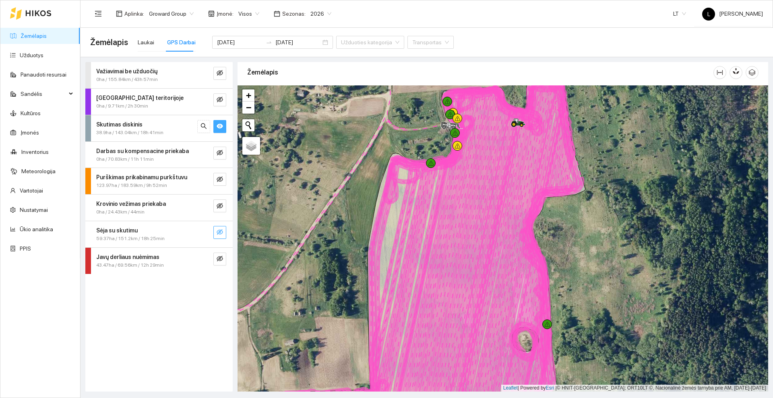
drag, startPoint x: 529, startPoint y: 127, endPoint x: 507, endPoint y: 187, distance: 64.4
click at [507, 187] on icon at bounding box center [422, 254] width 310 height 338
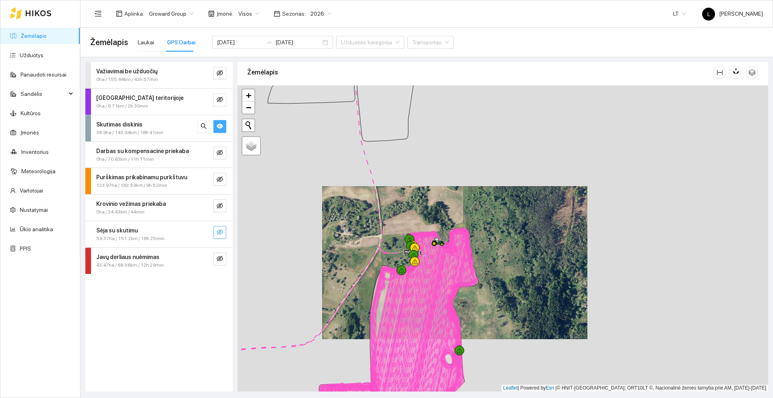
drag, startPoint x: 362, startPoint y: 211, endPoint x: 372, endPoint y: 351, distance: 140.5
click at [372, 351] on div at bounding box center [503, 238] width 531 height 306
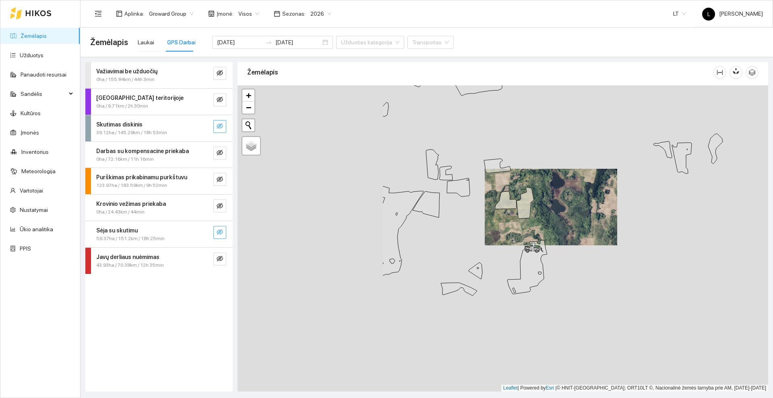
drag, startPoint x: 304, startPoint y: 298, endPoint x: 502, endPoint y: 256, distance: 203.0
click at [502, 256] on div at bounding box center [503, 238] width 531 height 306
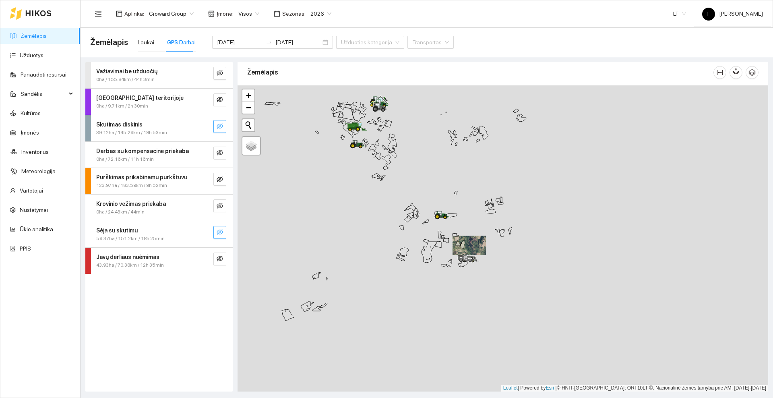
drag, startPoint x: 356, startPoint y: 185, endPoint x: 340, endPoint y: 209, distance: 29.3
click at [340, 209] on div at bounding box center [503, 238] width 531 height 306
